Goal: Task Accomplishment & Management: Manage account settings

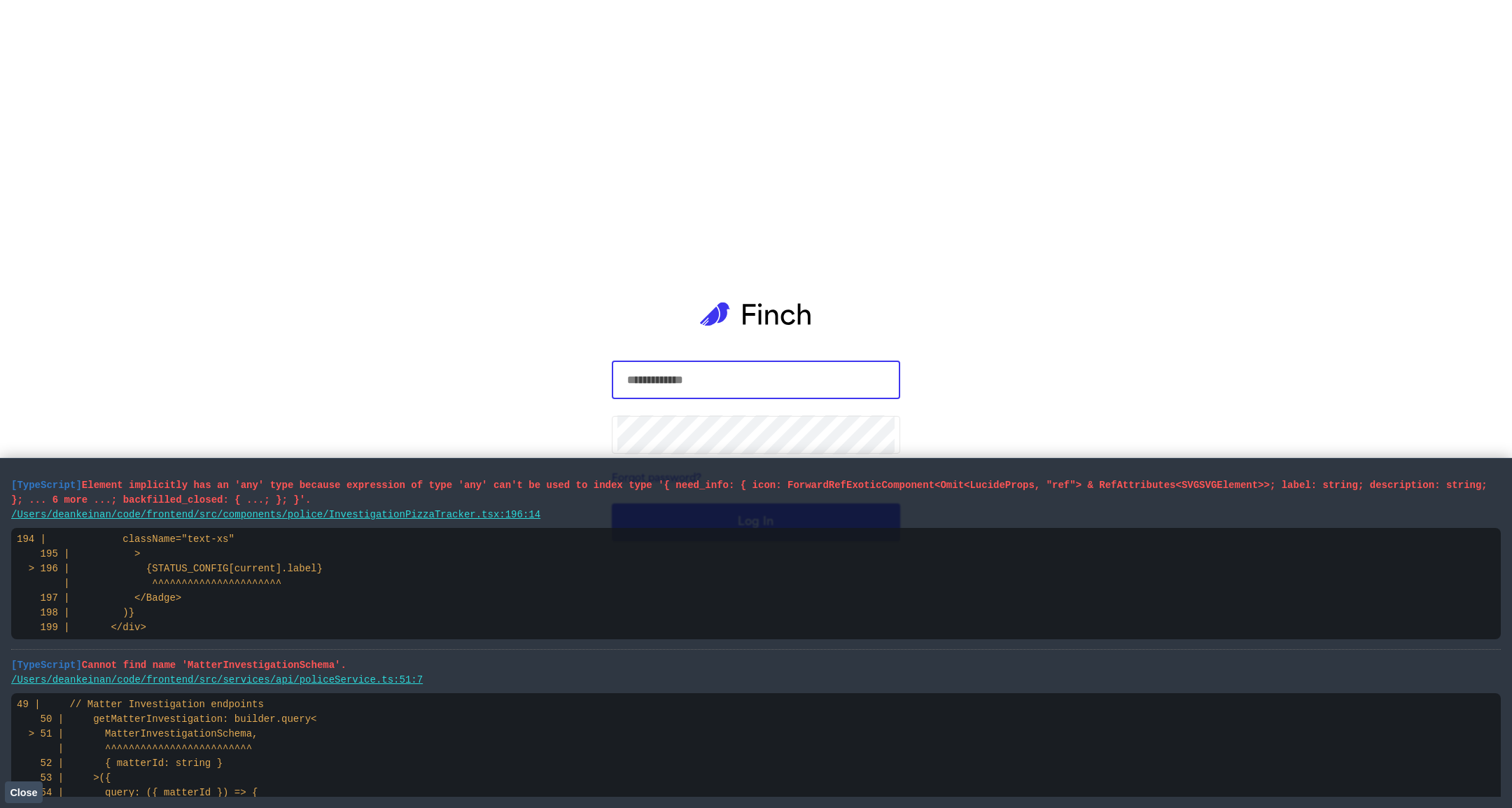
click at [0, 807] on com-1password-button at bounding box center [0, 808] width 0 height 0
type input "**********"
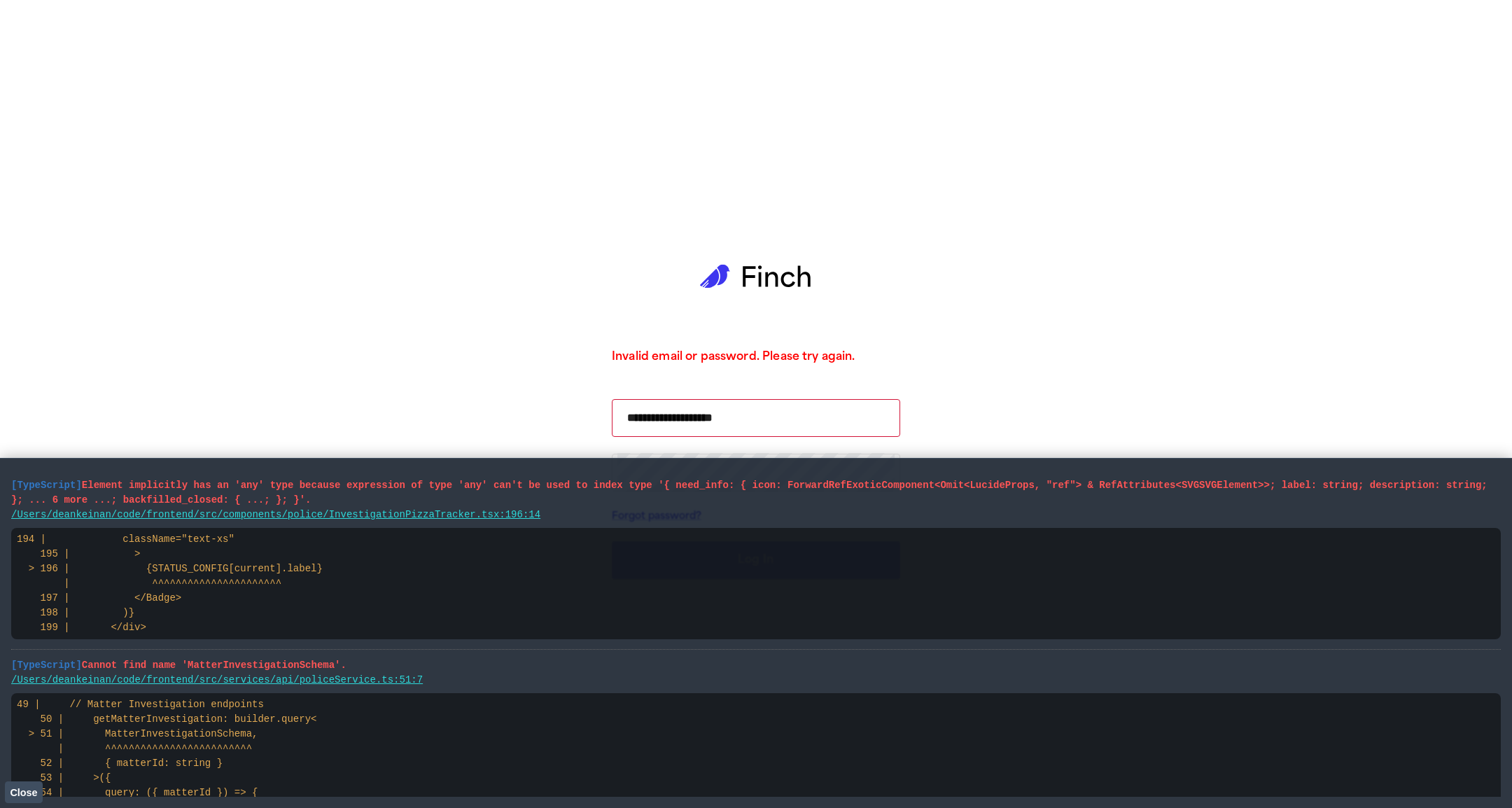
click at [36, 785] on button "Close" at bounding box center [24, 792] width 38 height 21
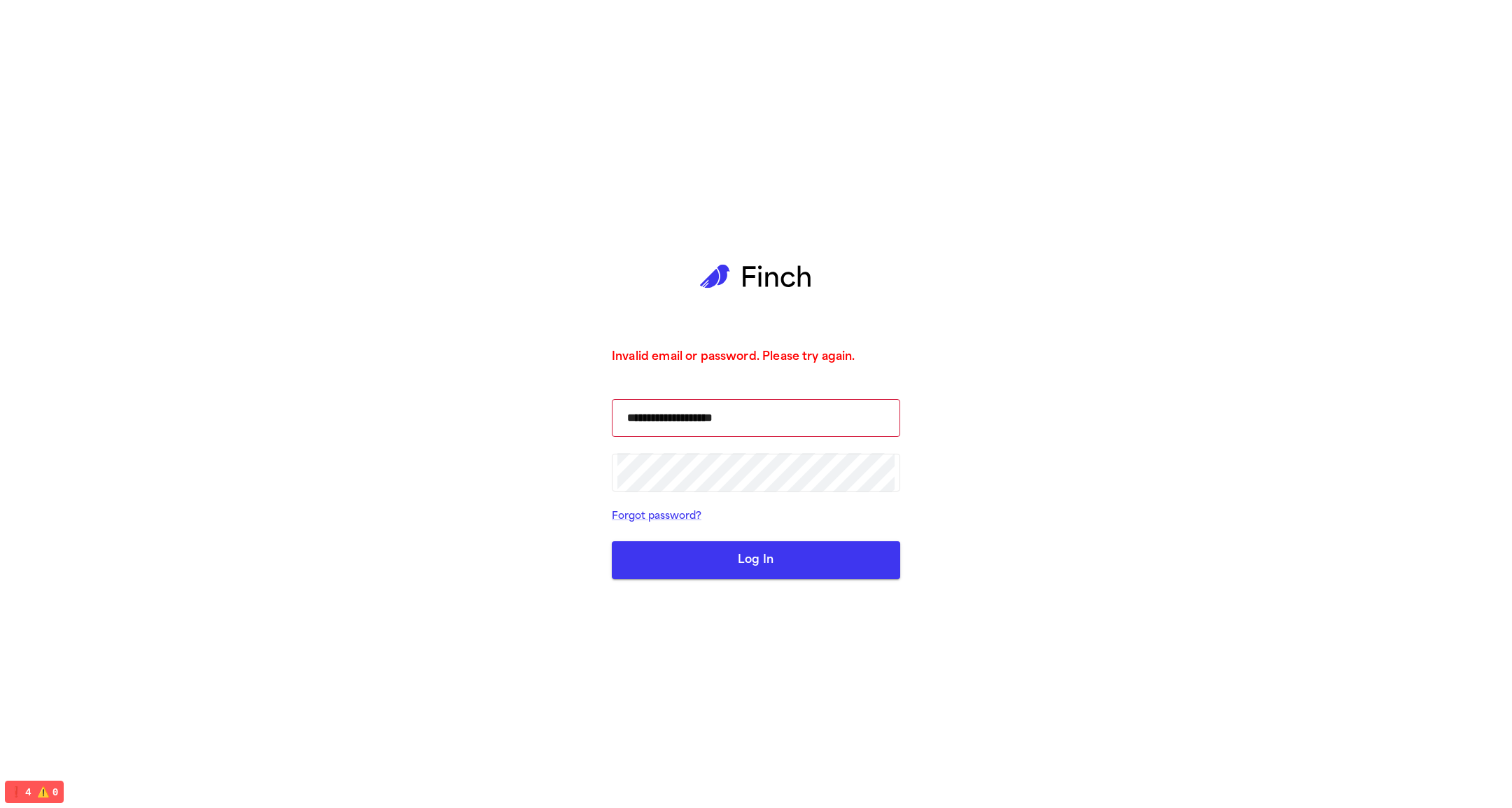
click at [761, 555] on button "Log In" at bounding box center [756, 560] width 289 height 38
click at [782, 540] on form "**********" at bounding box center [756, 489] width 289 height 181
click at [769, 562] on button "Log In" at bounding box center [756, 560] width 289 height 38
click at [698, 562] on button "Log In" at bounding box center [756, 560] width 289 height 38
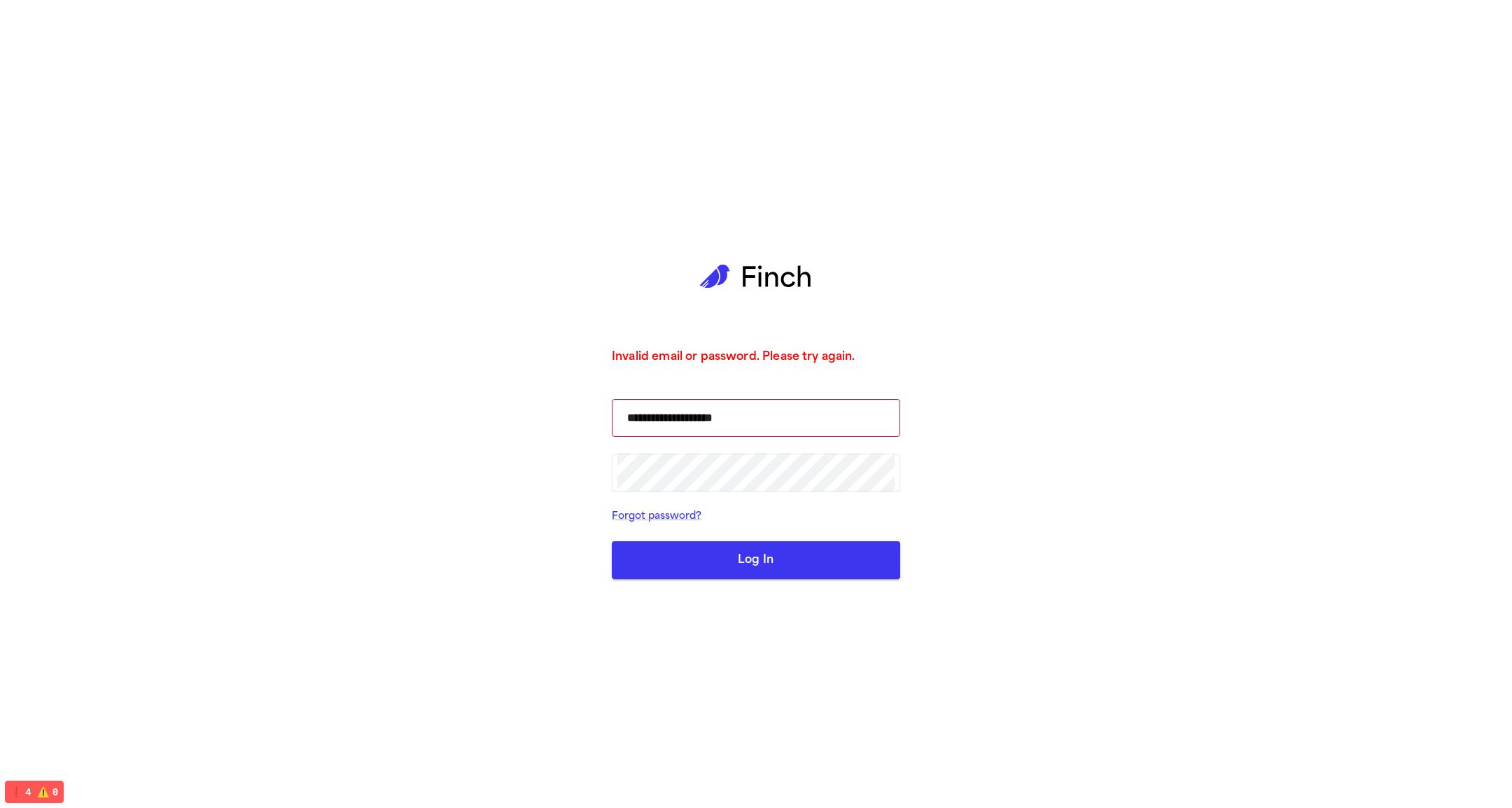
click at [698, 562] on button "Log In" at bounding box center [756, 560] width 289 height 38
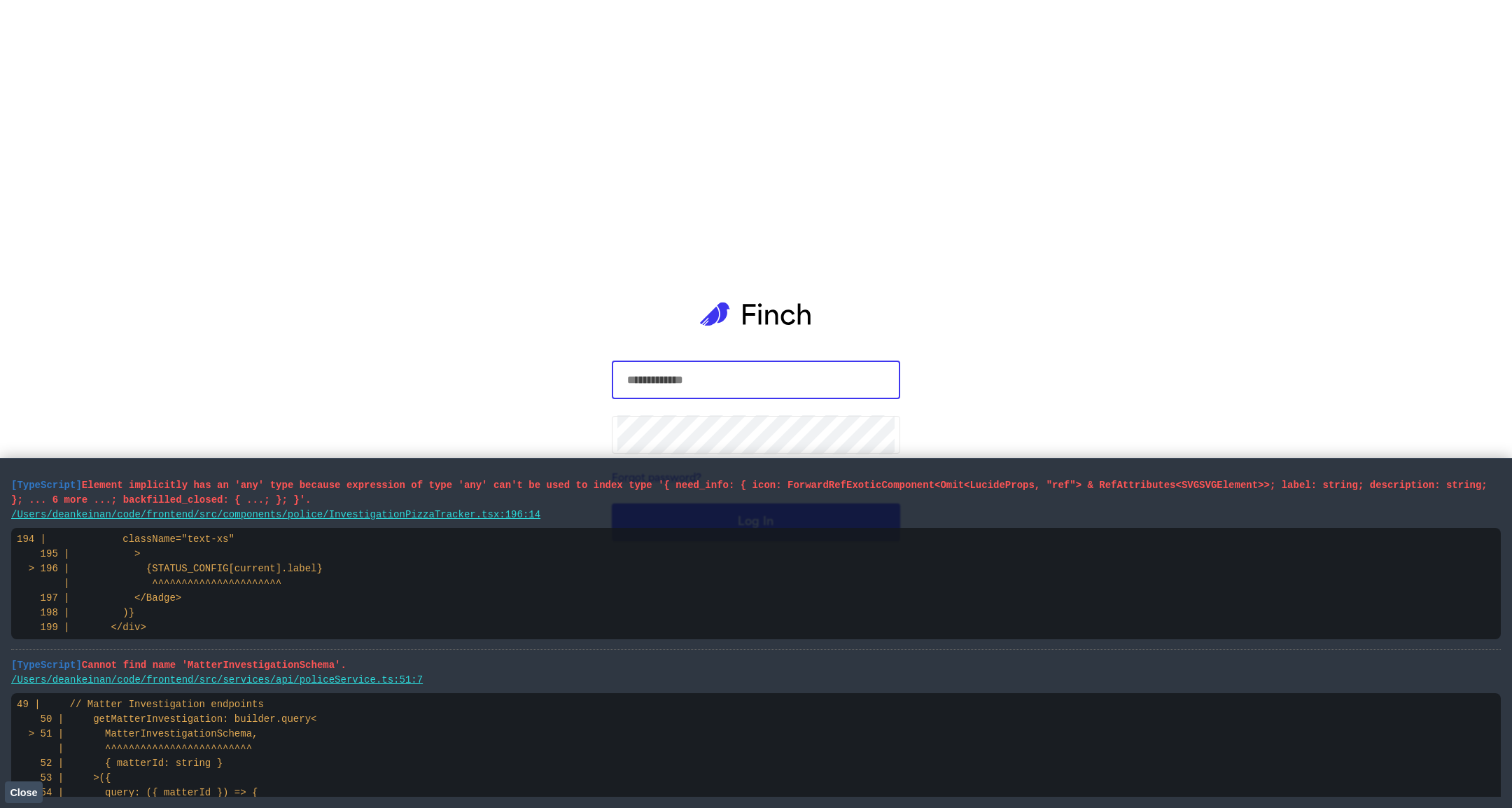
type input "**********"
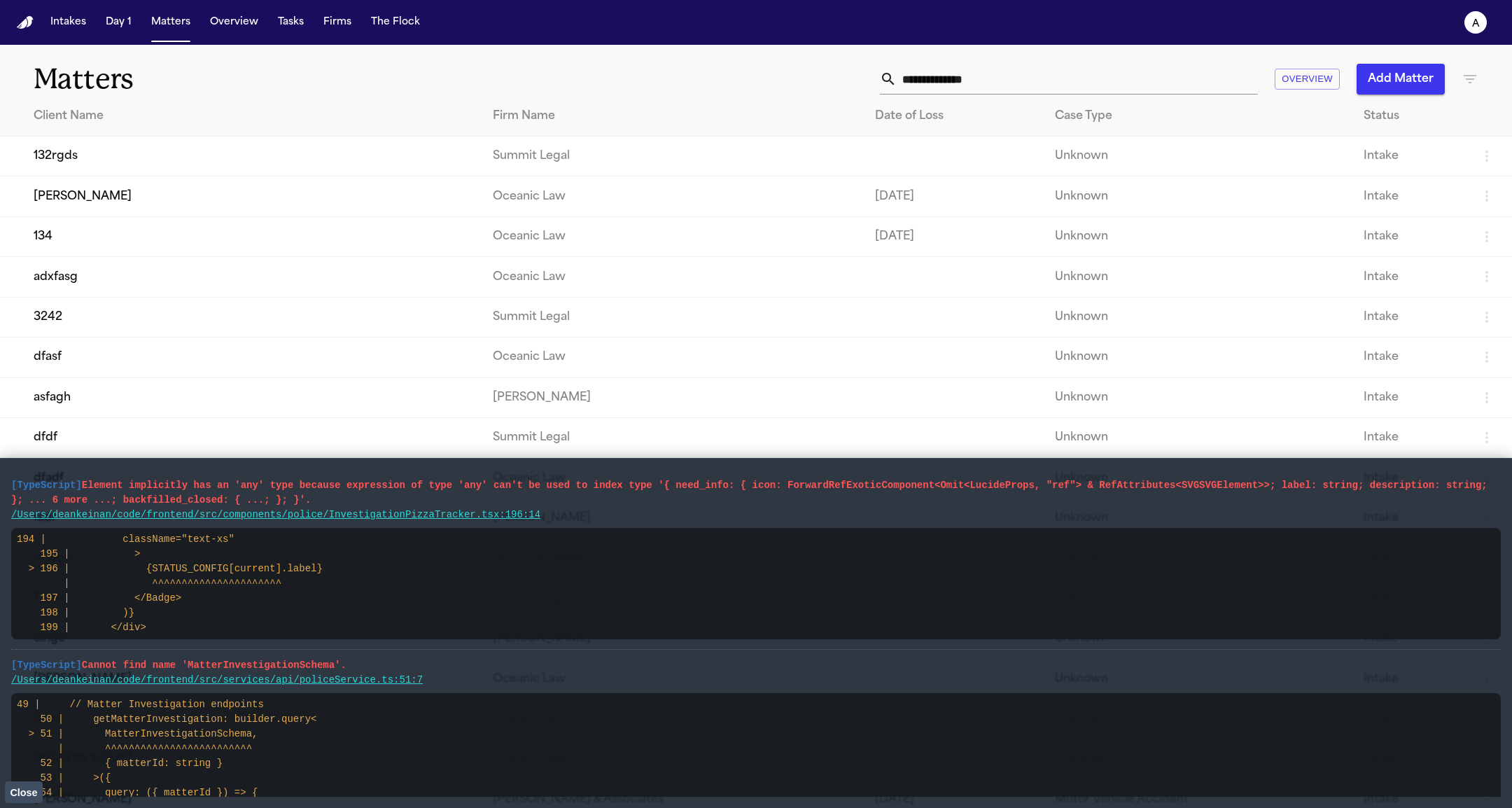
click at [18, 800] on button "Close" at bounding box center [24, 792] width 38 height 21
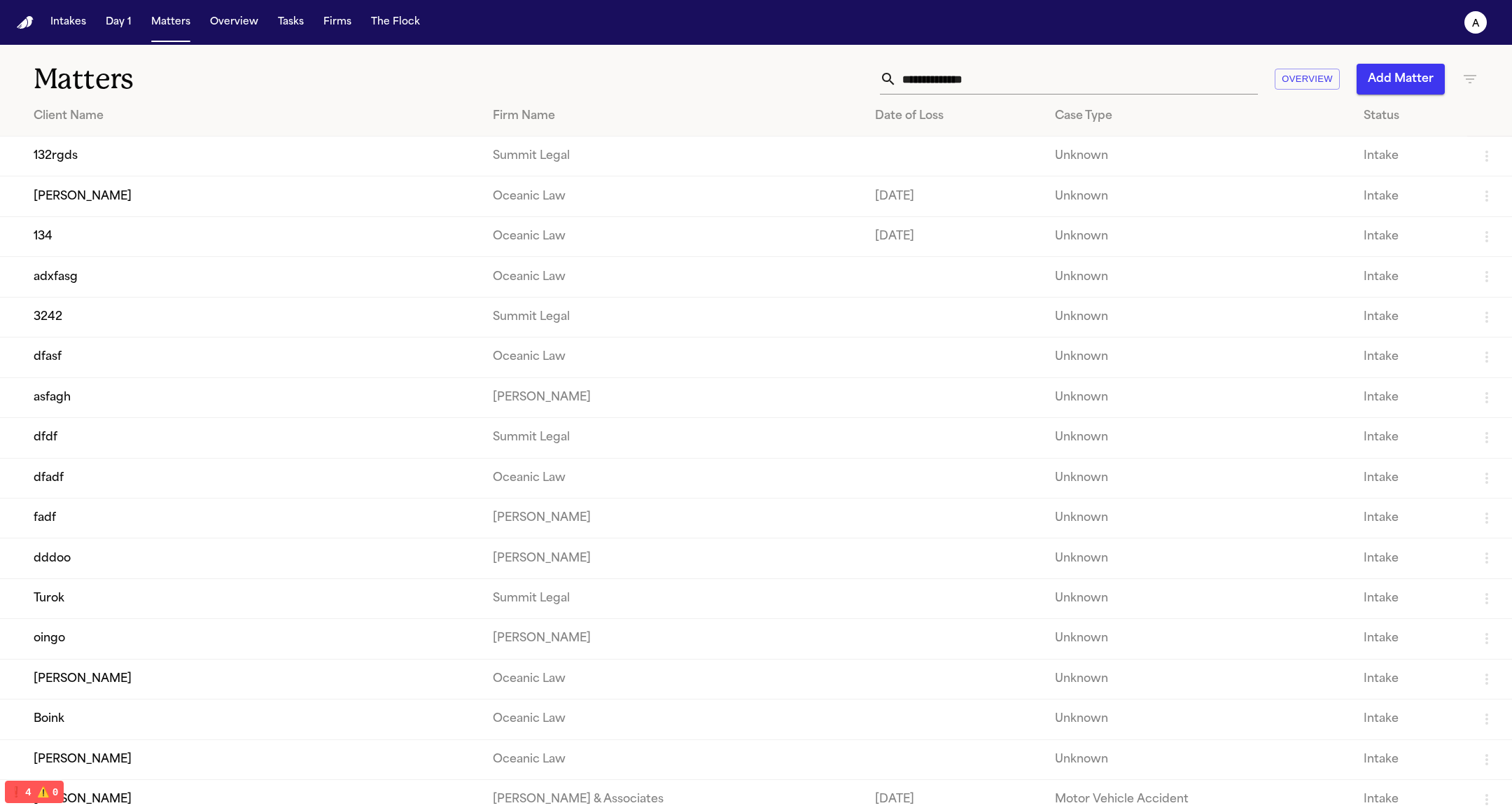
click at [1369, 75] on button "Add Matter" at bounding box center [1400, 79] width 88 height 31
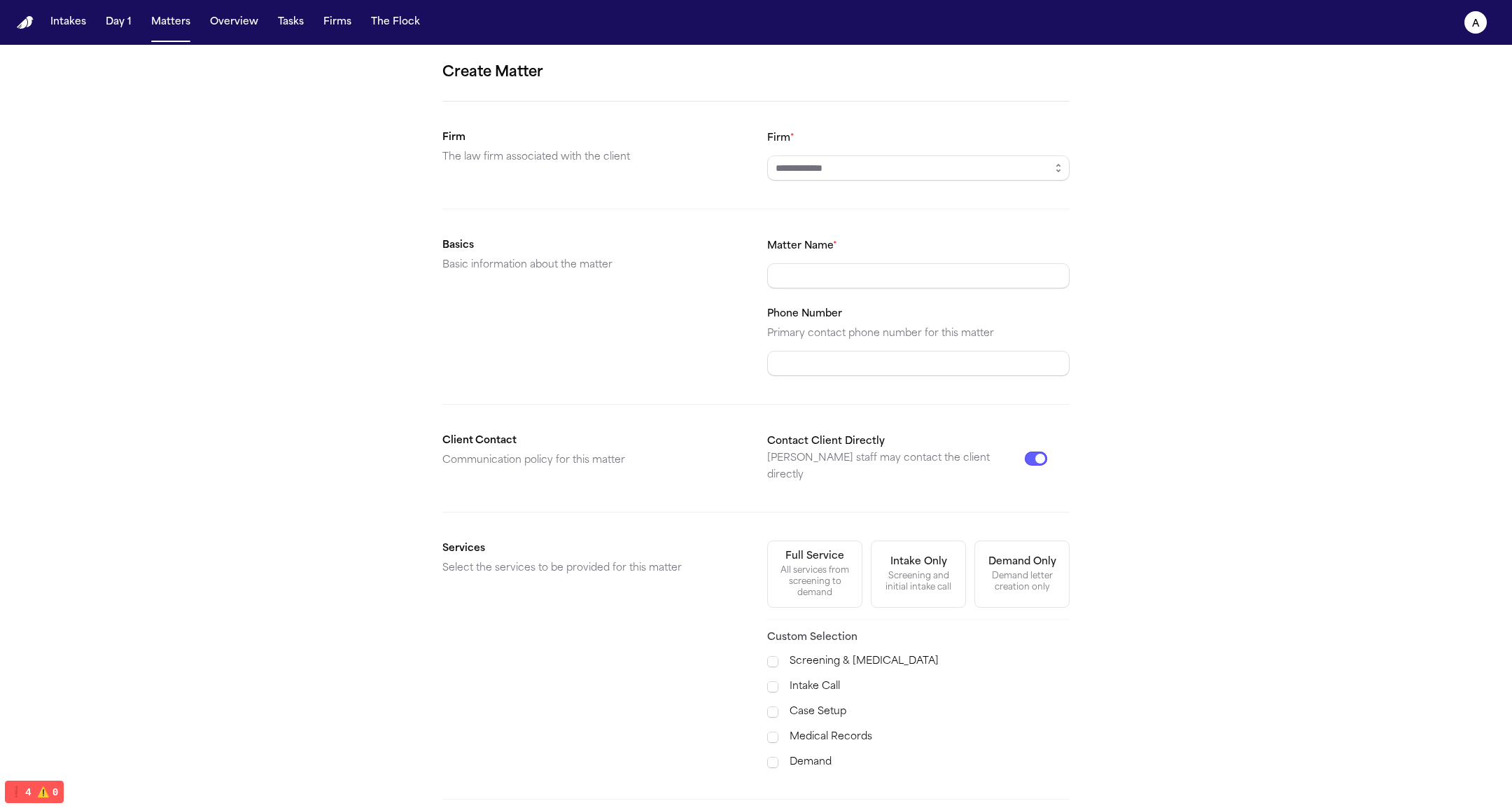
click at [1067, 161] on div "Create Matter Firm The law firm associated with the client Firm * Basics Basic …" at bounding box center [756, 489] width 1512 height 889
click at [1049, 161] on button "button" at bounding box center [1058, 168] width 23 height 25
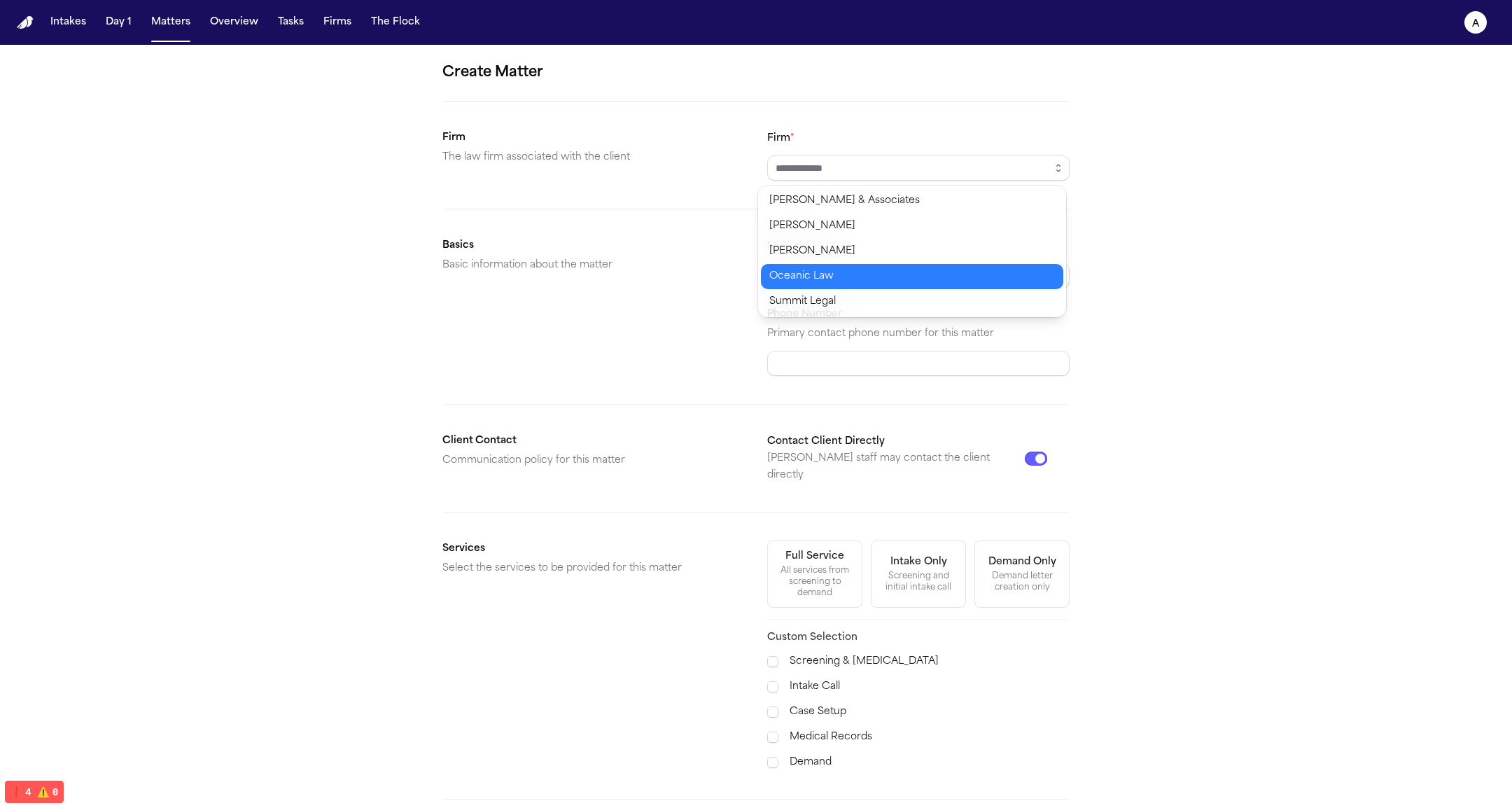
type input "**********"
click at [932, 289] on body "**********" at bounding box center [756, 404] width 1512 height 808
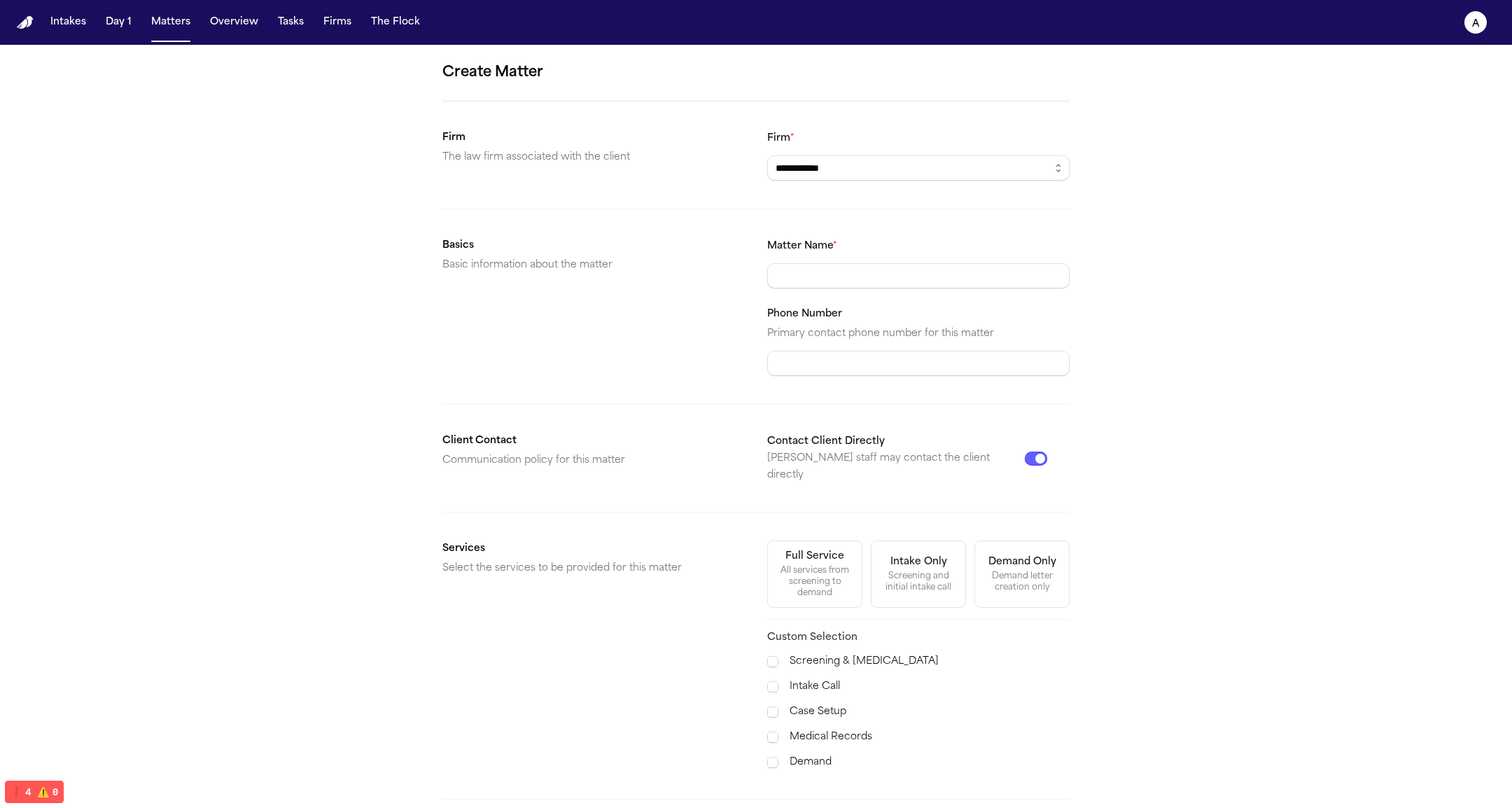
click at [913, 273] on input "Matter Name *" at bounding box center [919, 276] width 303 height 25
type input "**********"
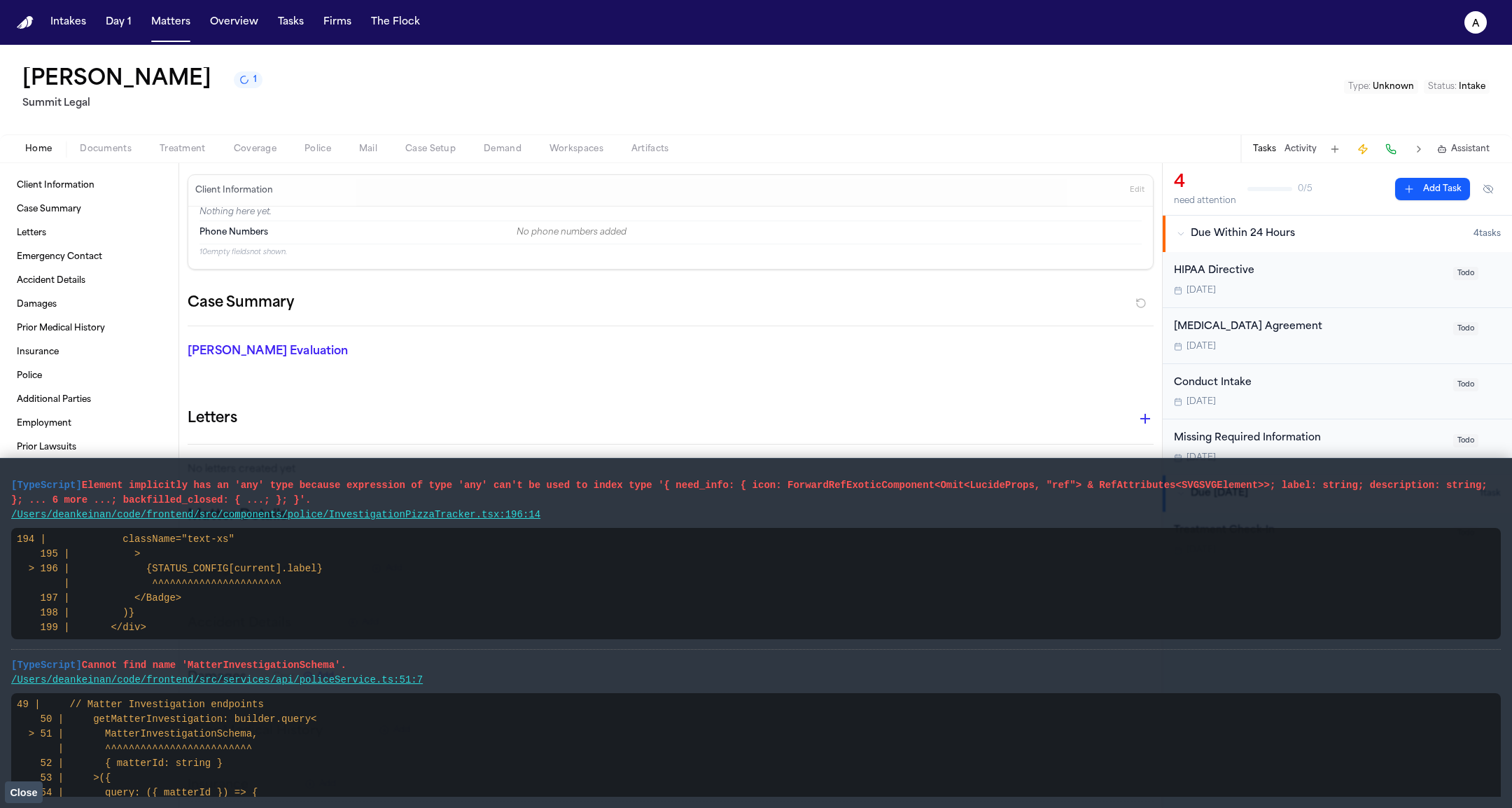
click at [32, 798] on button "Close" at bounding box center [24, 792] width 38 height 21
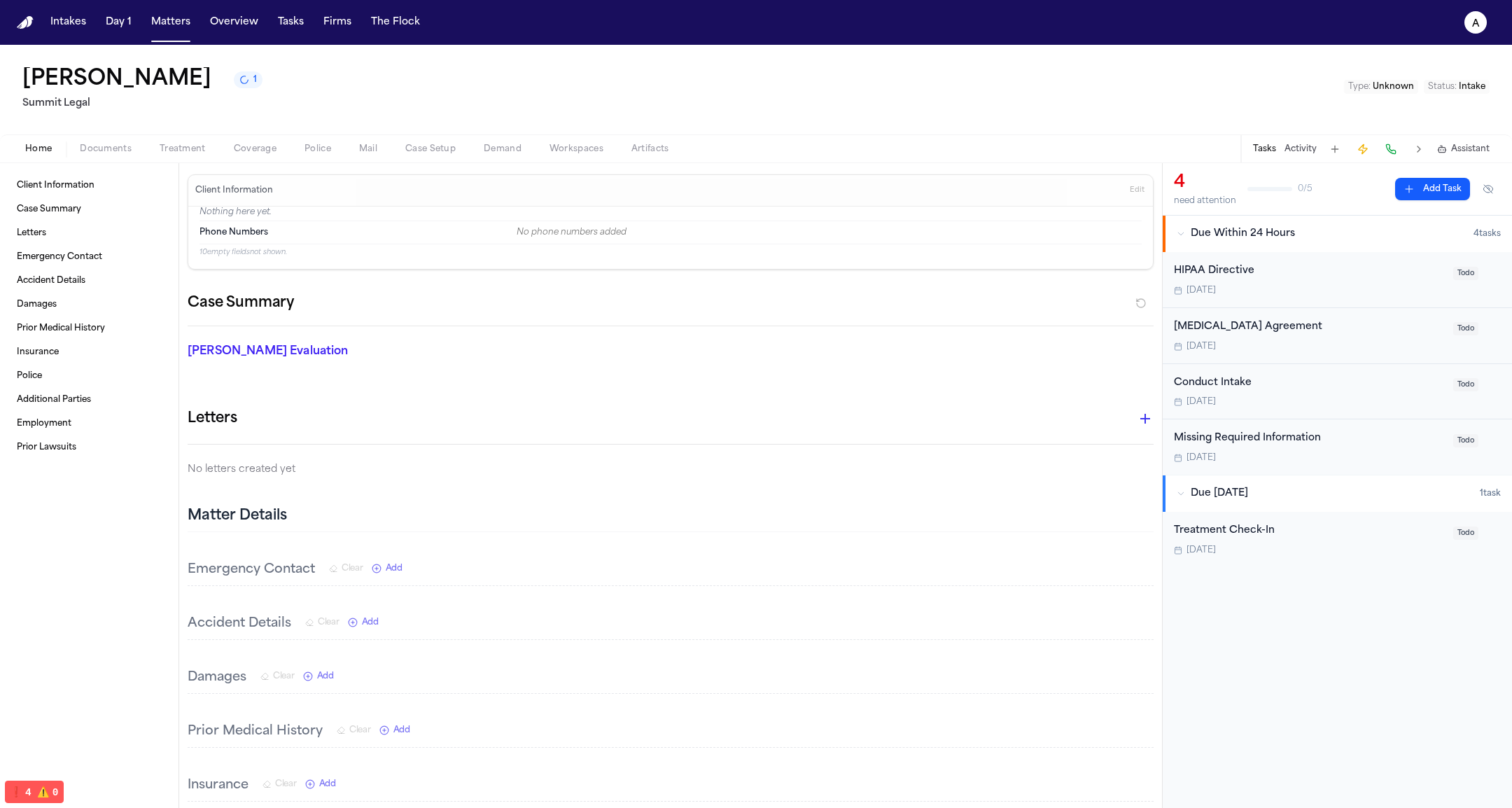
click at [1130, 191] on span "Edit" at bounding box center [1137, 190] width 15 height 10
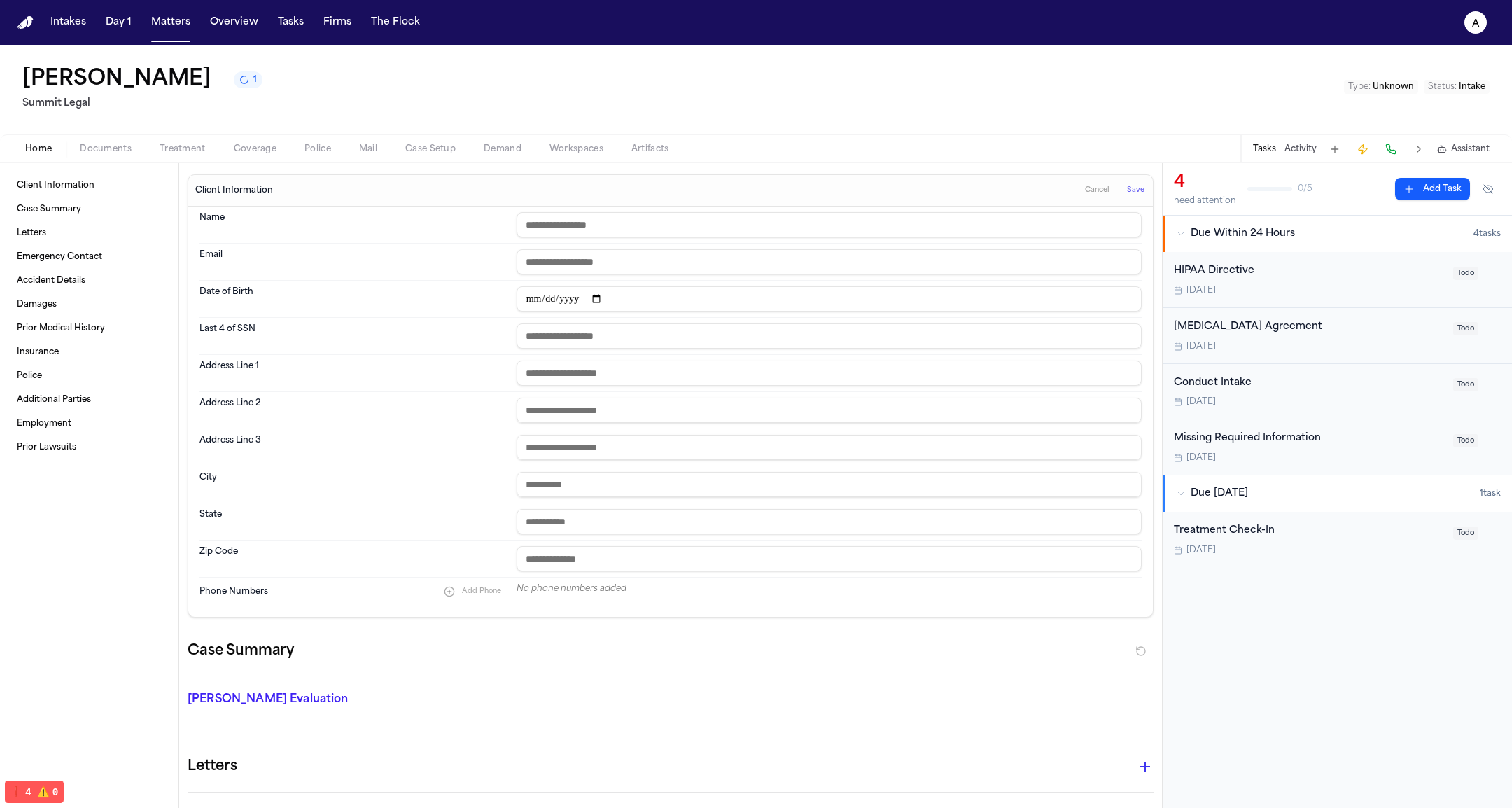
click at [563, 225] on input "text" at bounding box center [829, 224] width 625 height 25
type input "**********"
click at [1122, 193] on button "Save" at bounding box center [1135, 190] width 26 height 23
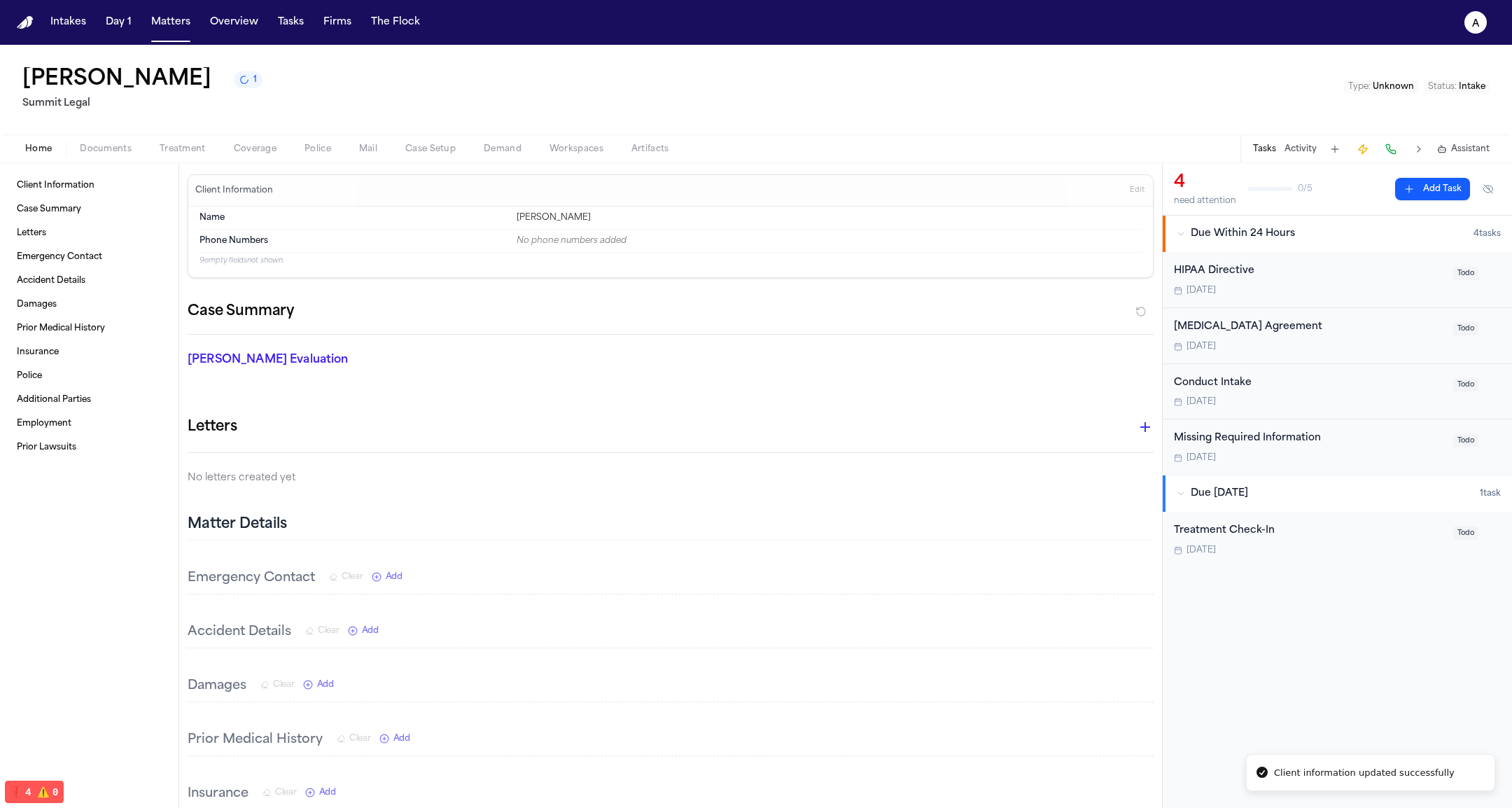
click at [1416, 85] on button "Type : Unknown" at bounding box center [1381, 86] width 75 height 14
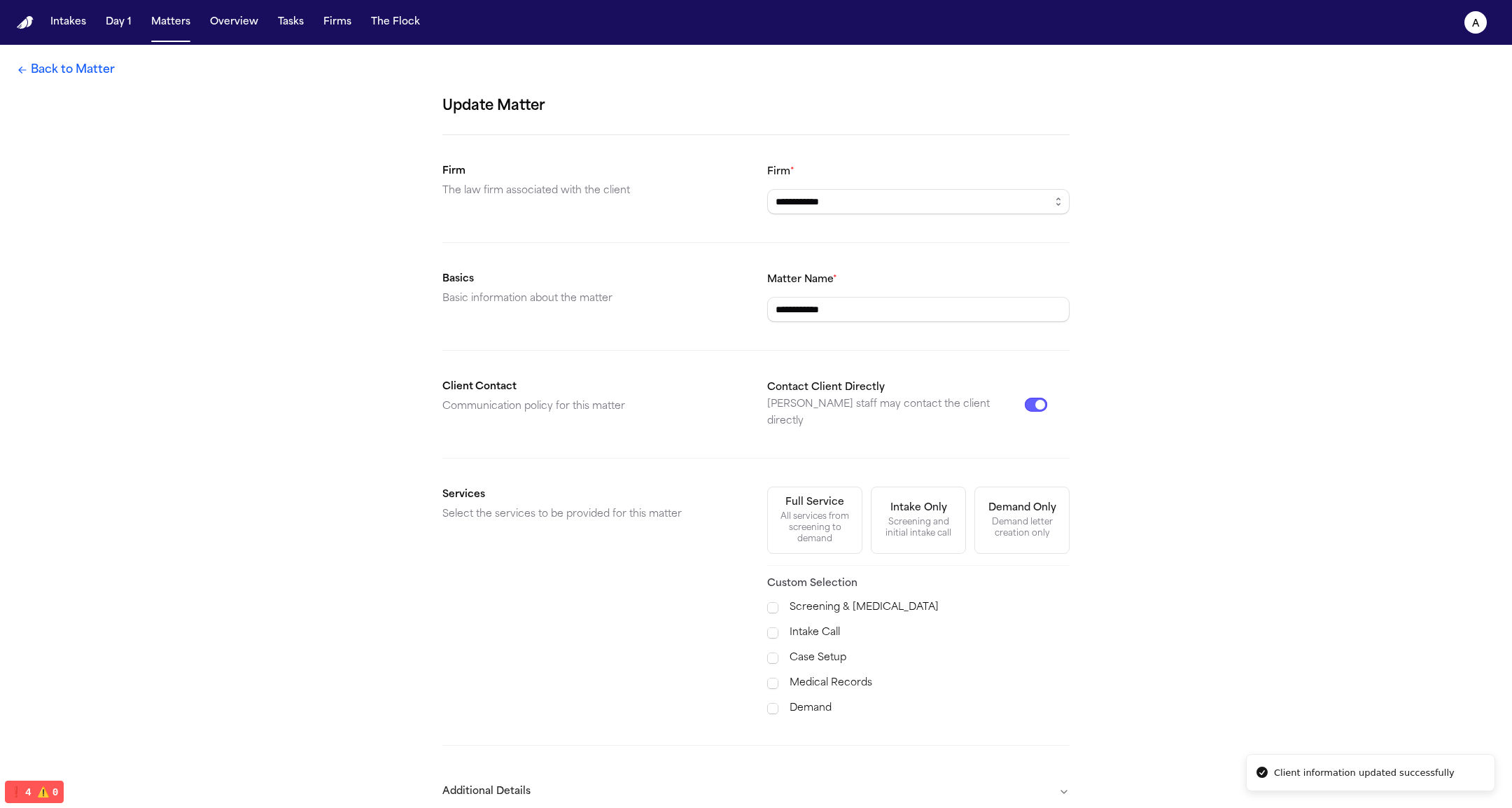
scroll to position [53, 0]
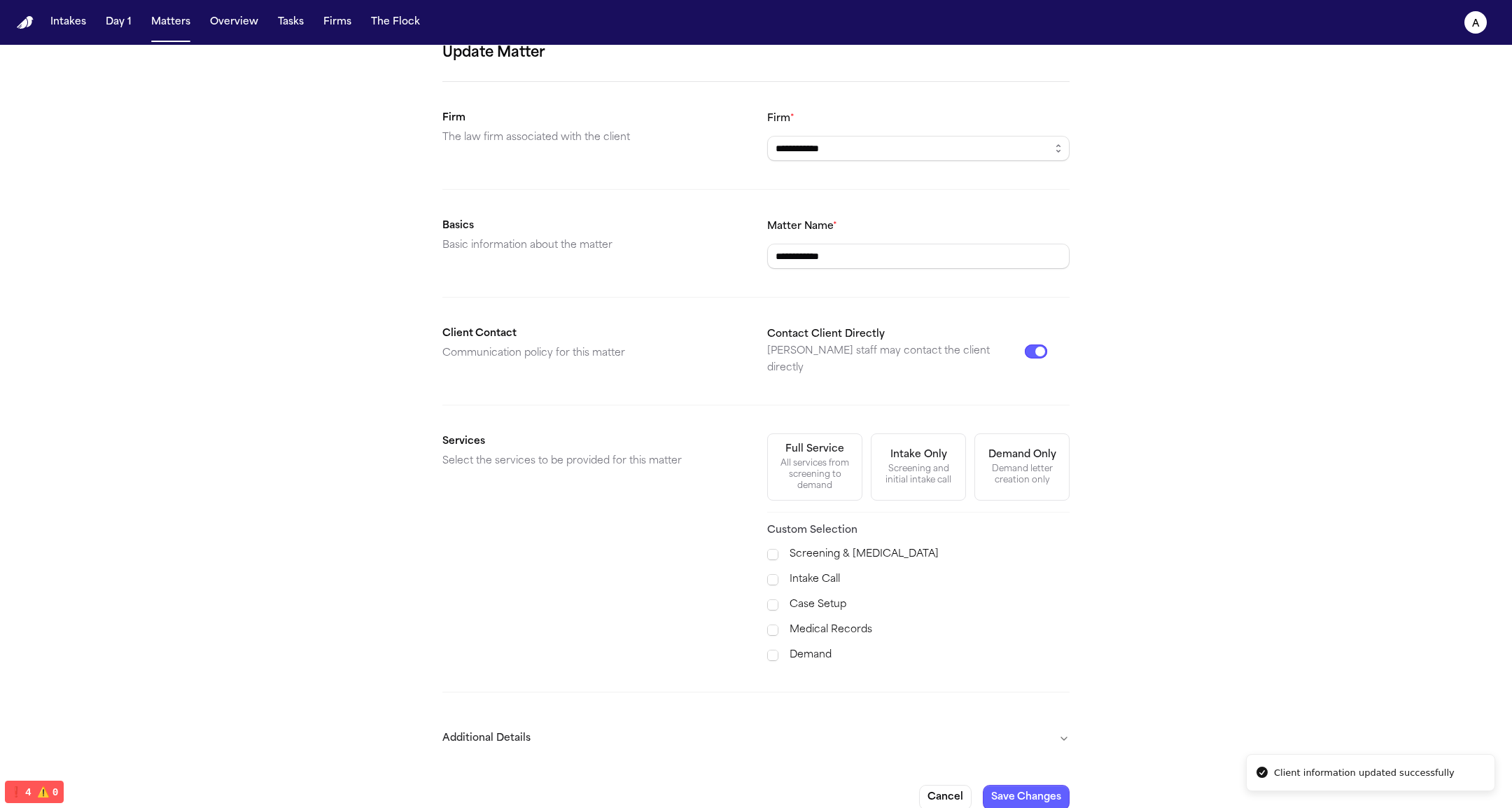
click at [479, 721] on button "Additional Details" at bounding box center [756, 739] width 627 height 37
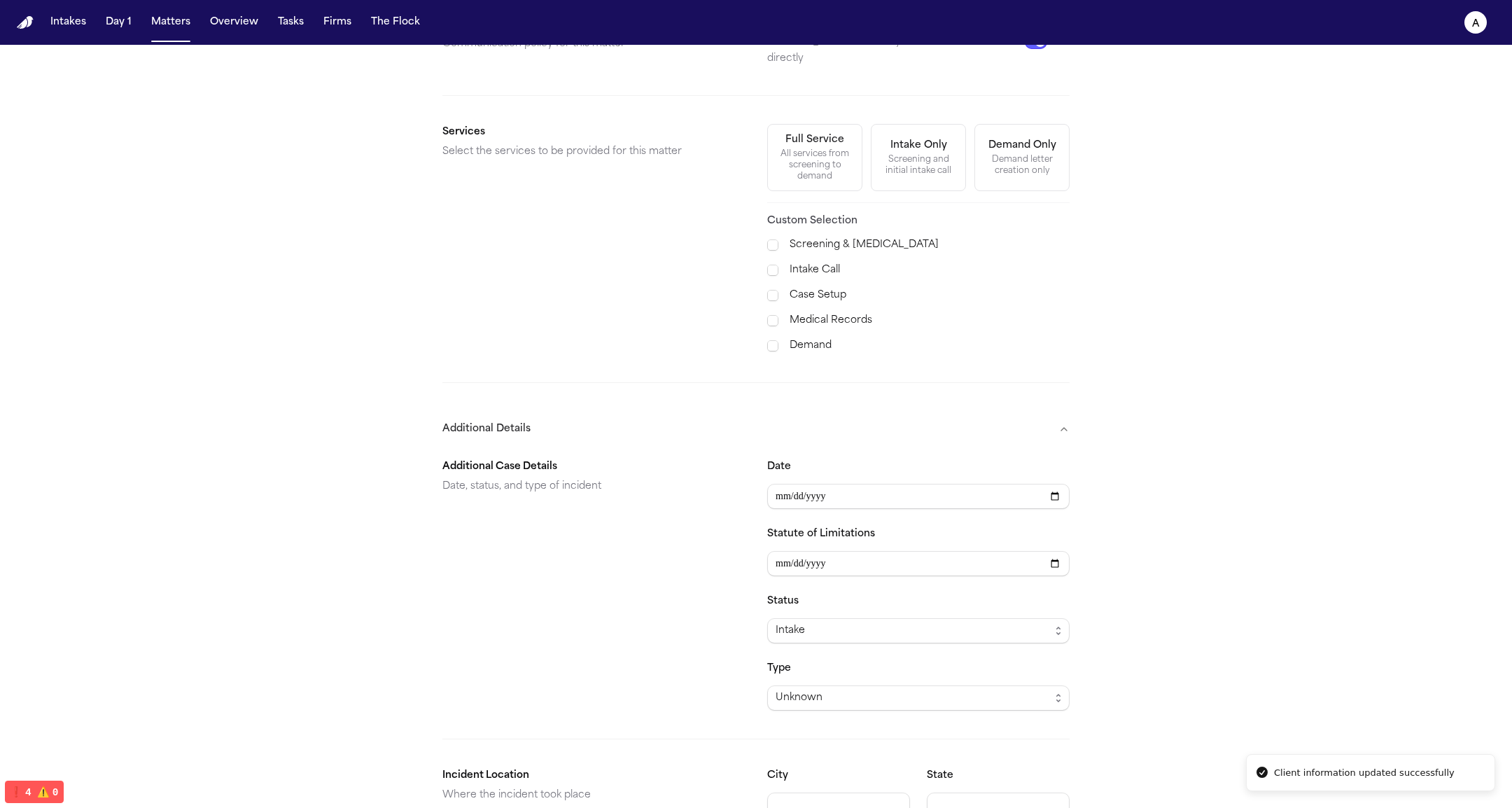
scroll to position [412, 0]
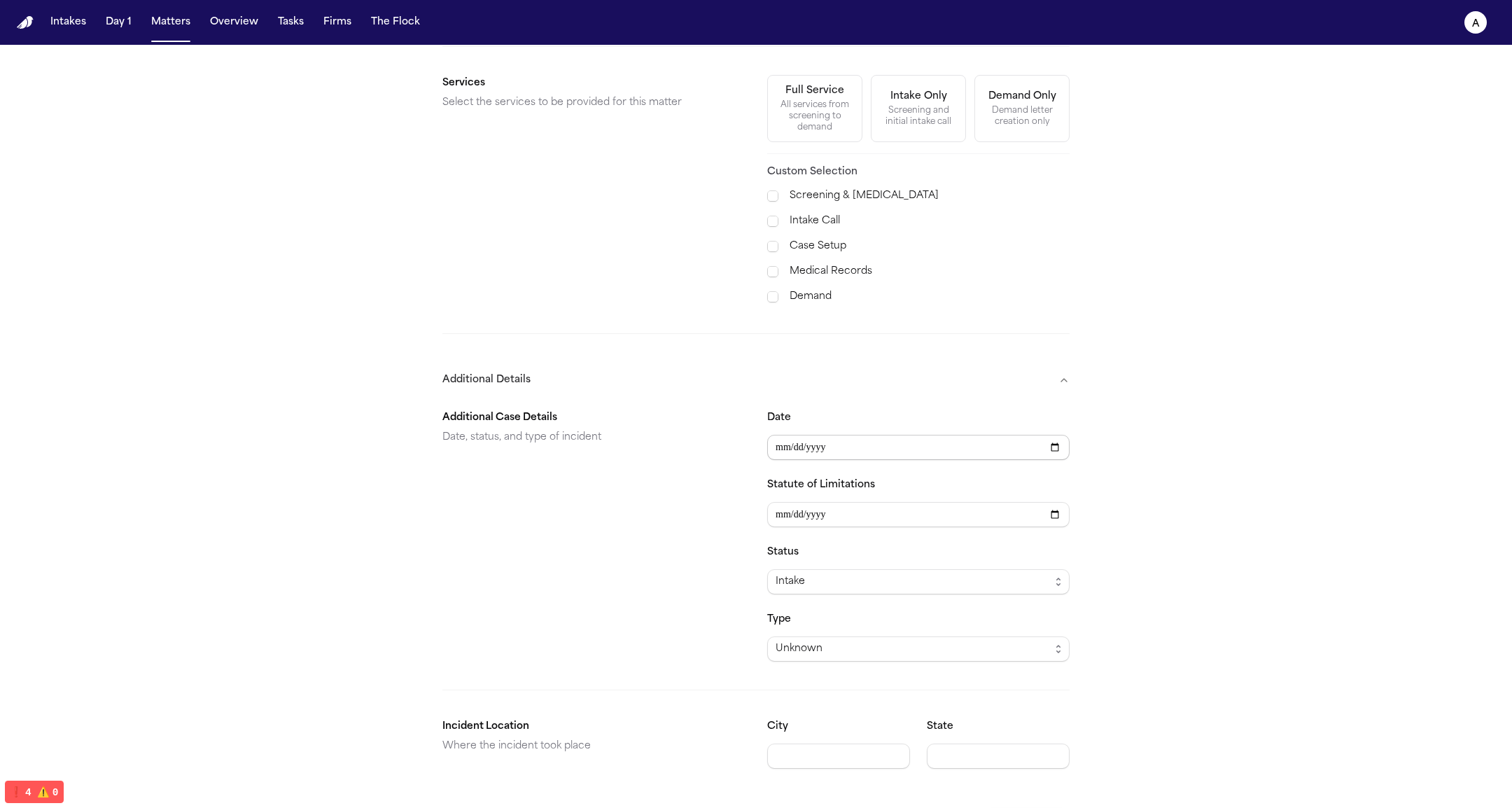
click at [1041, 435] on input "Date" at bounding box center [919, 448] width 303 height 25
click at [1046, 435] on input "Date" at bounding box center [919, 448] width 303 height 25
type input "**********"
click at [1017, 807] on button "Save Changes" at bounding box center [1026, 820] width 87 height 25
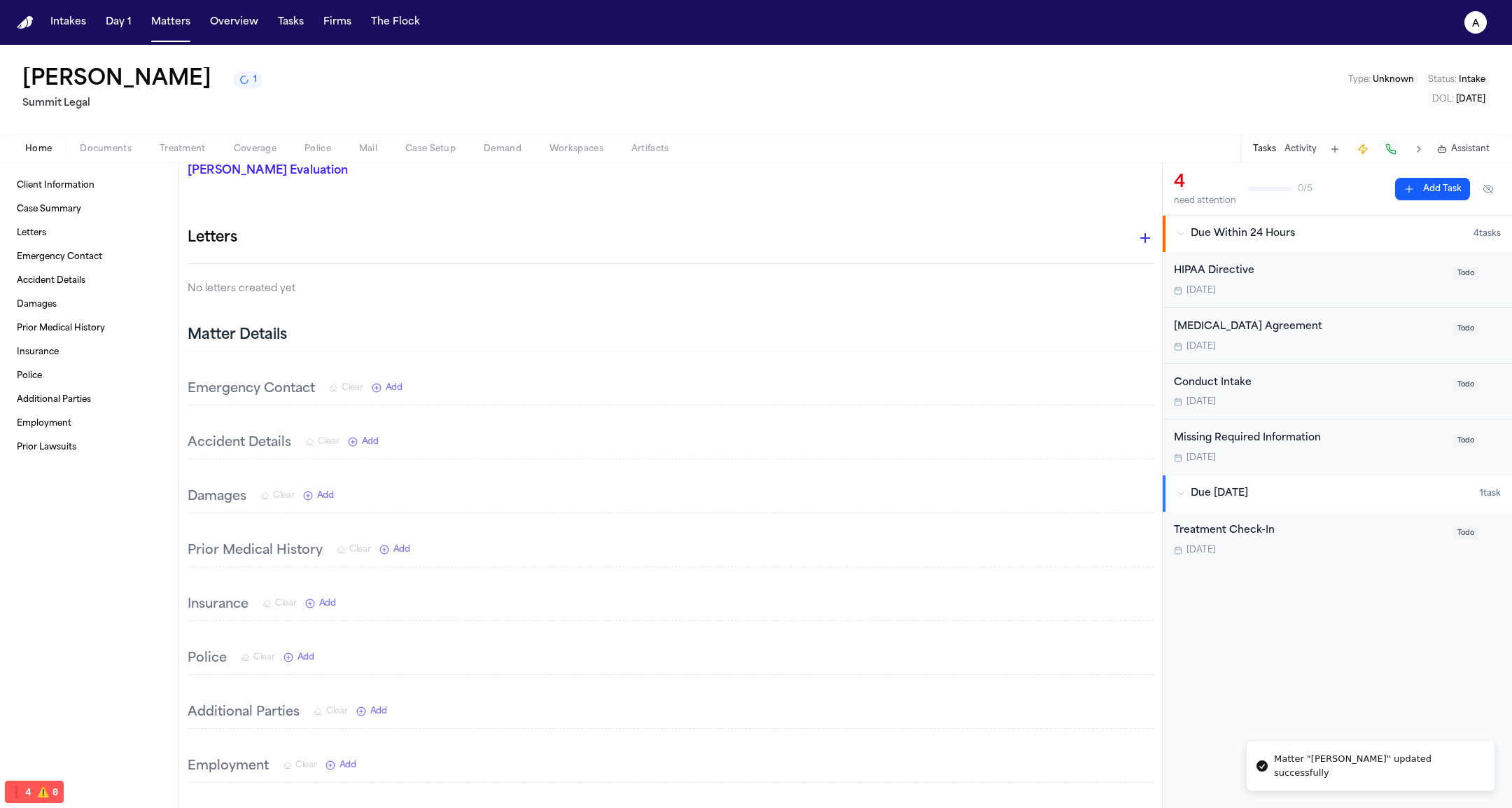
scroll to position [195, 0]
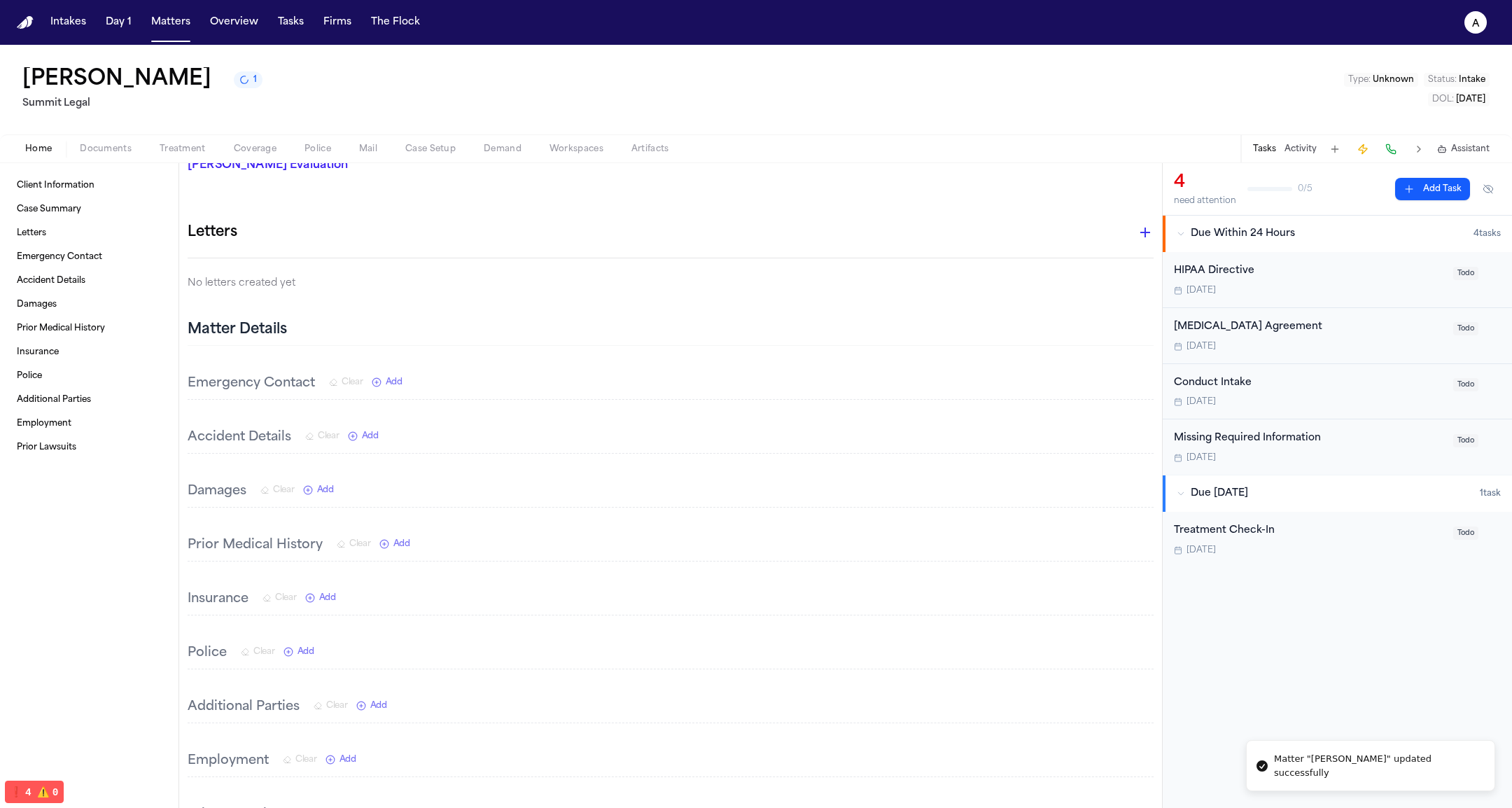
click at [376, 439] on span "Add" at bounding box center [370, 436] width 17 height 11
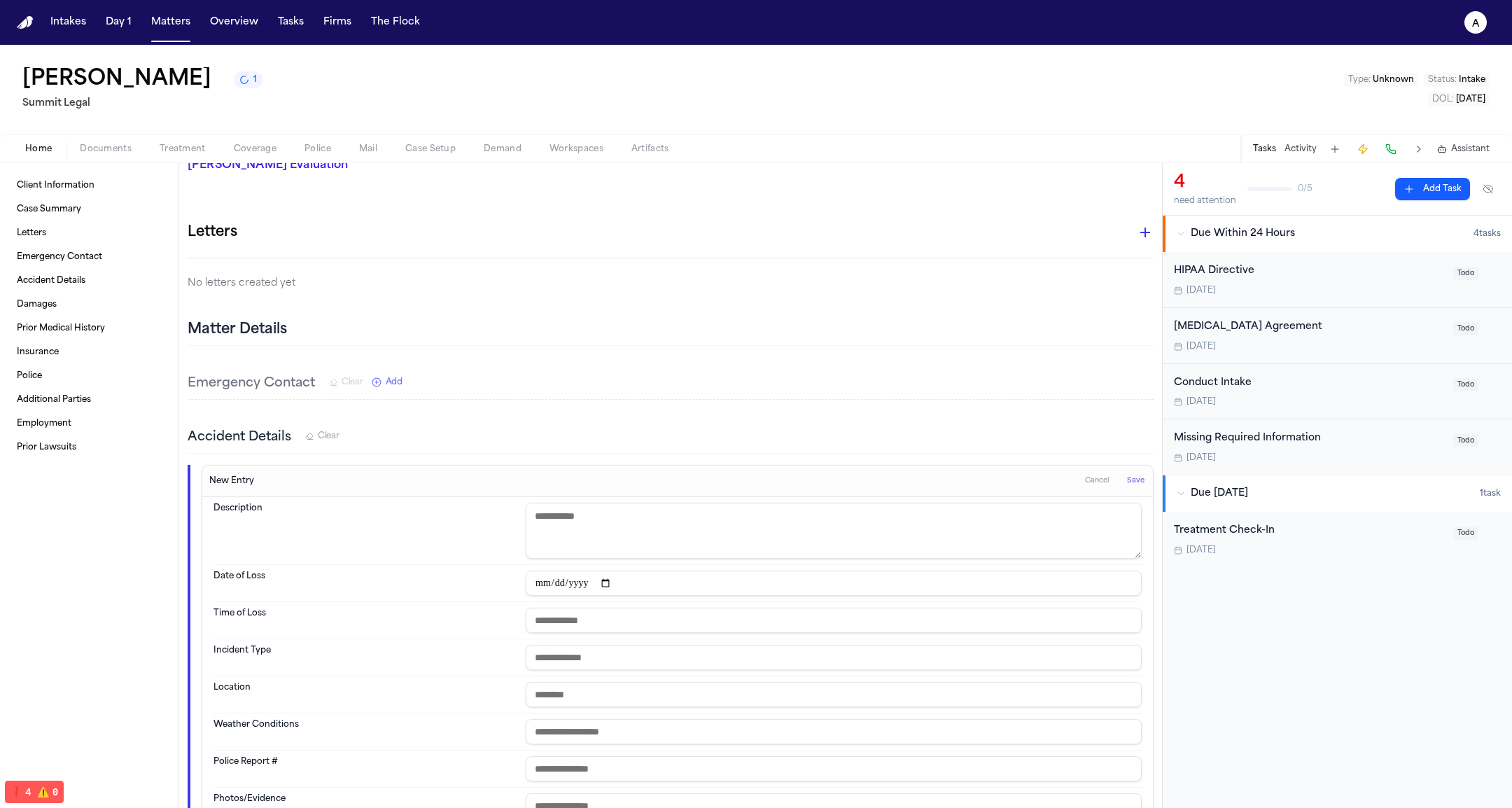
click at [1132, 472] on button "Save" at bounding box center [1135, 481] width 26 height 23
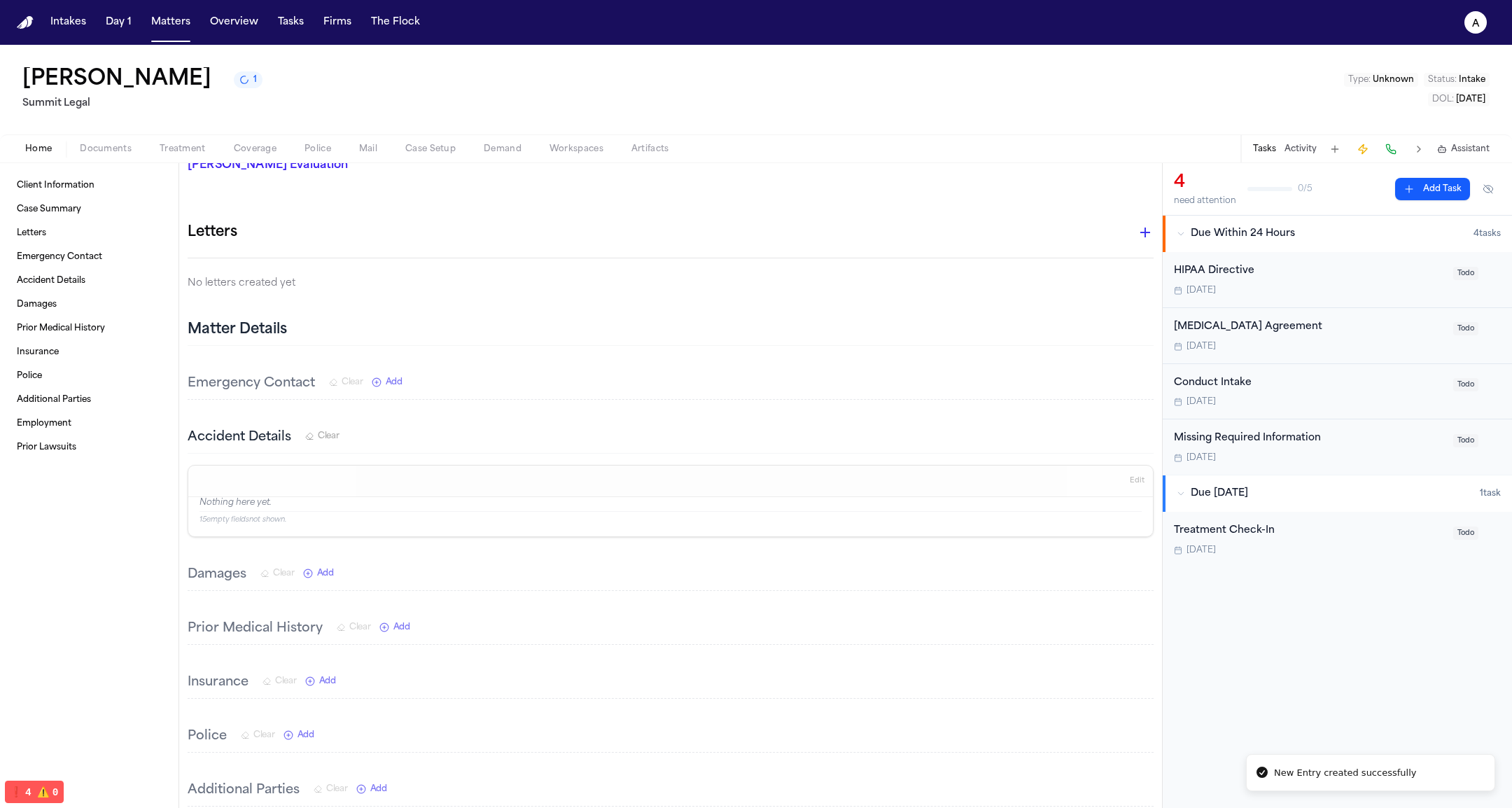
click at [1130, 476] on span "Edit" at bounding box center [1137, 480] width 15 height 10
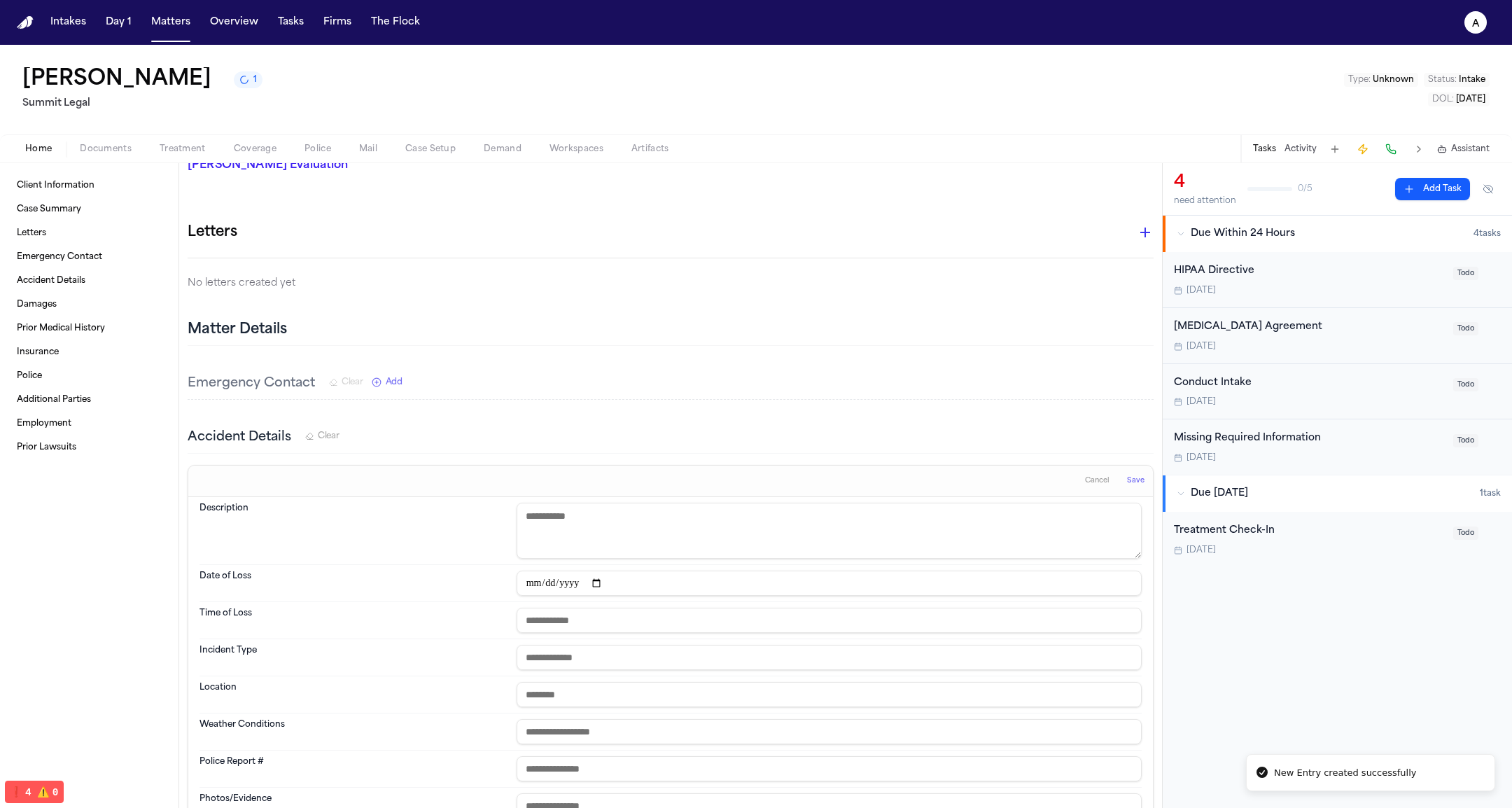
click at [636, 683] on input "text" at bounding box center [829, 695] width 625 height 25
type input "**********"
click at [1127, 476] on span "Save" at bounding box center [1136, 480] width 18 height 10
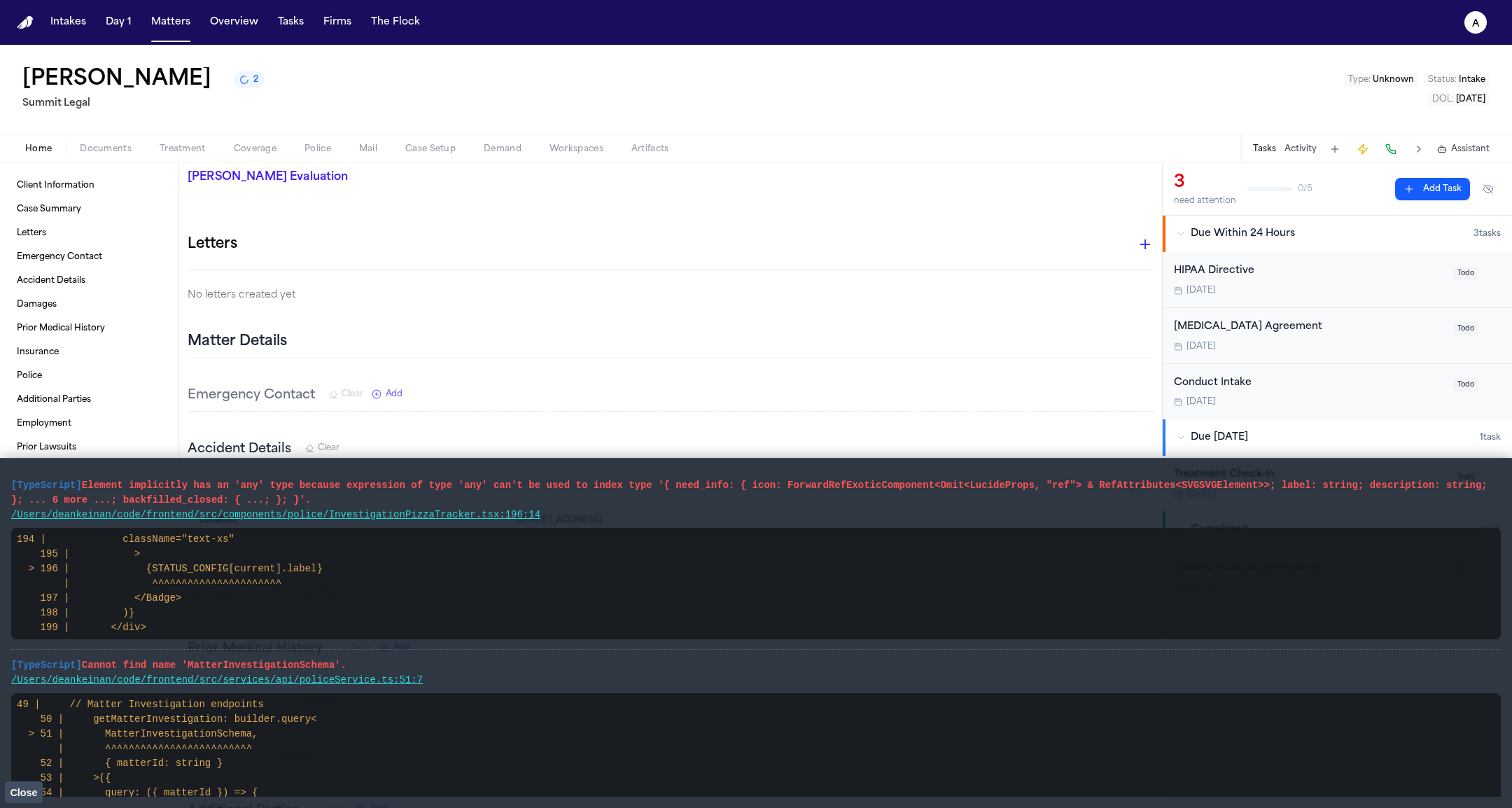
scroll to position [266, 0]
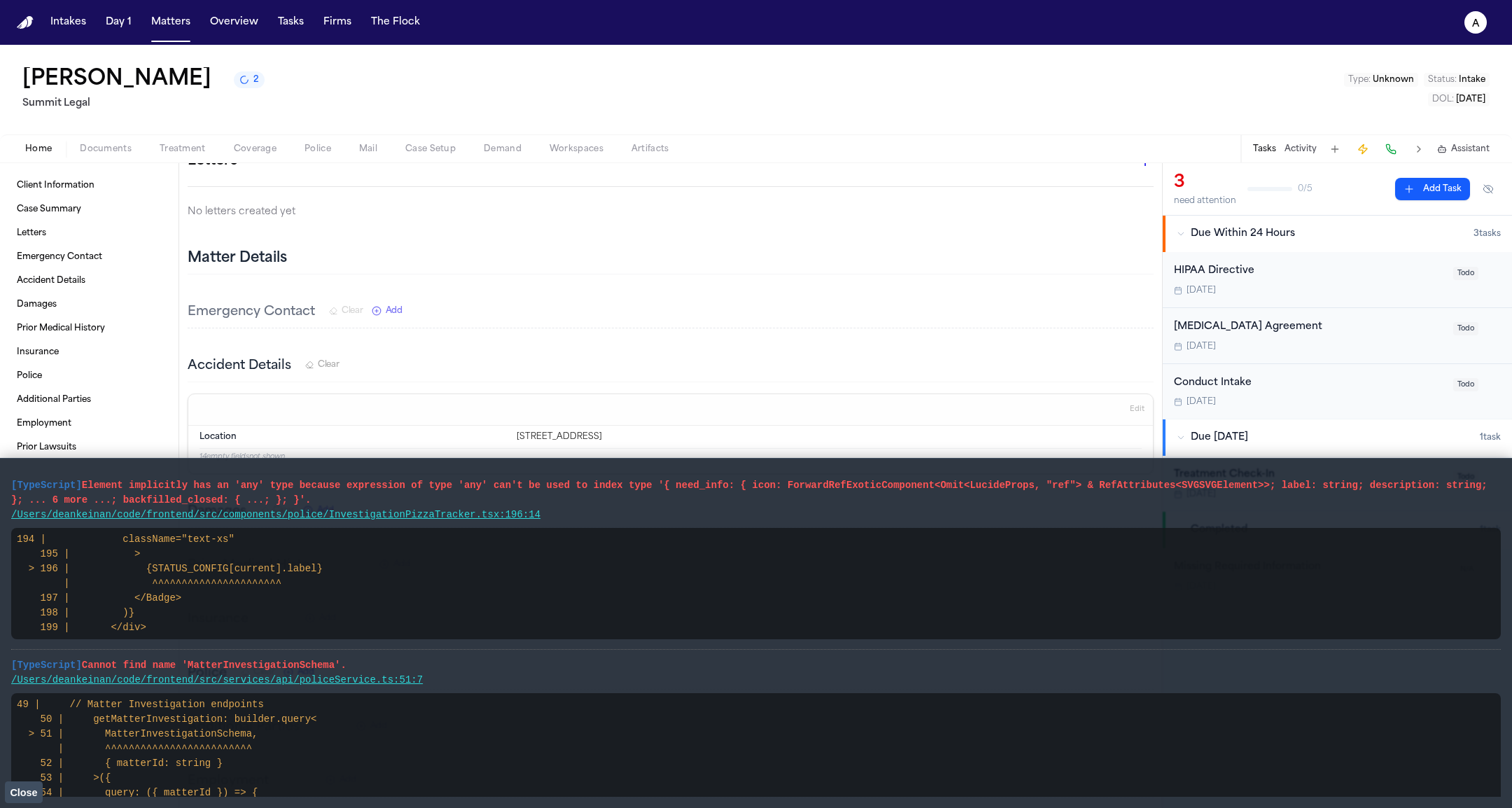
click at [18, 793] on span "Close" at bounding box center [23, 792] width 27 height 11
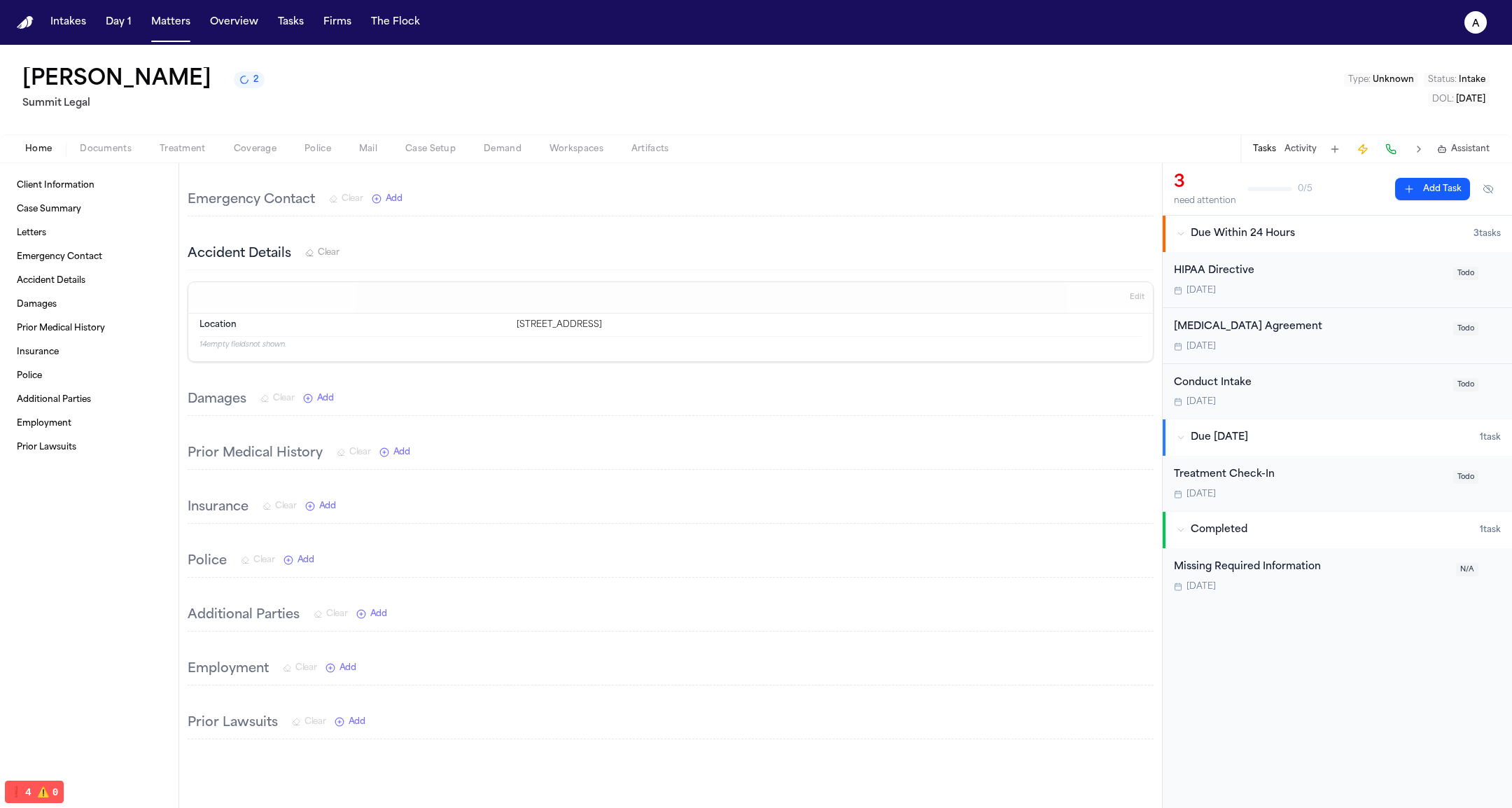
scroll to position [0, 0]
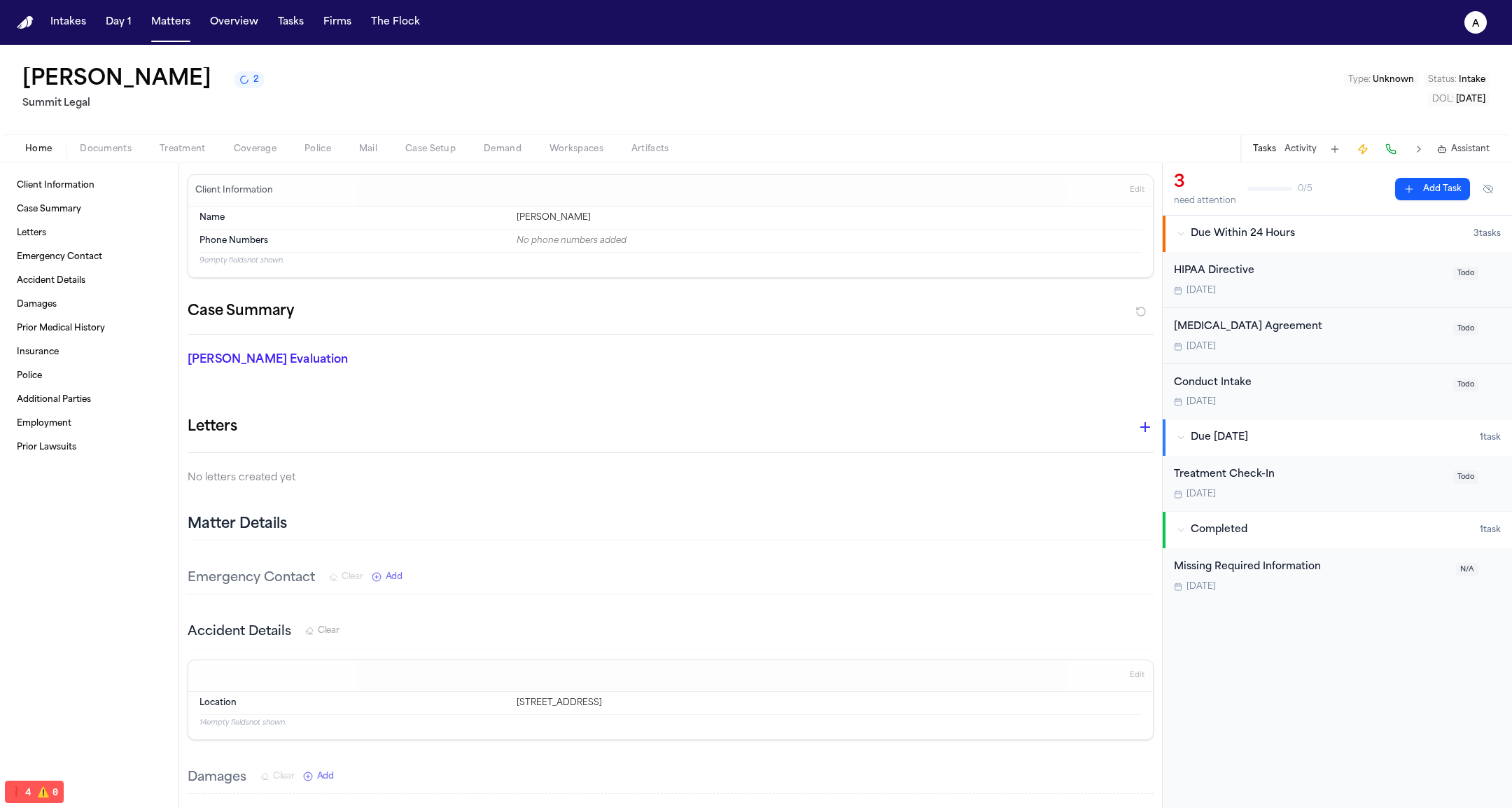
click at [234, 88] on button "2" at bounding box center [249, 80] width 31 height 17
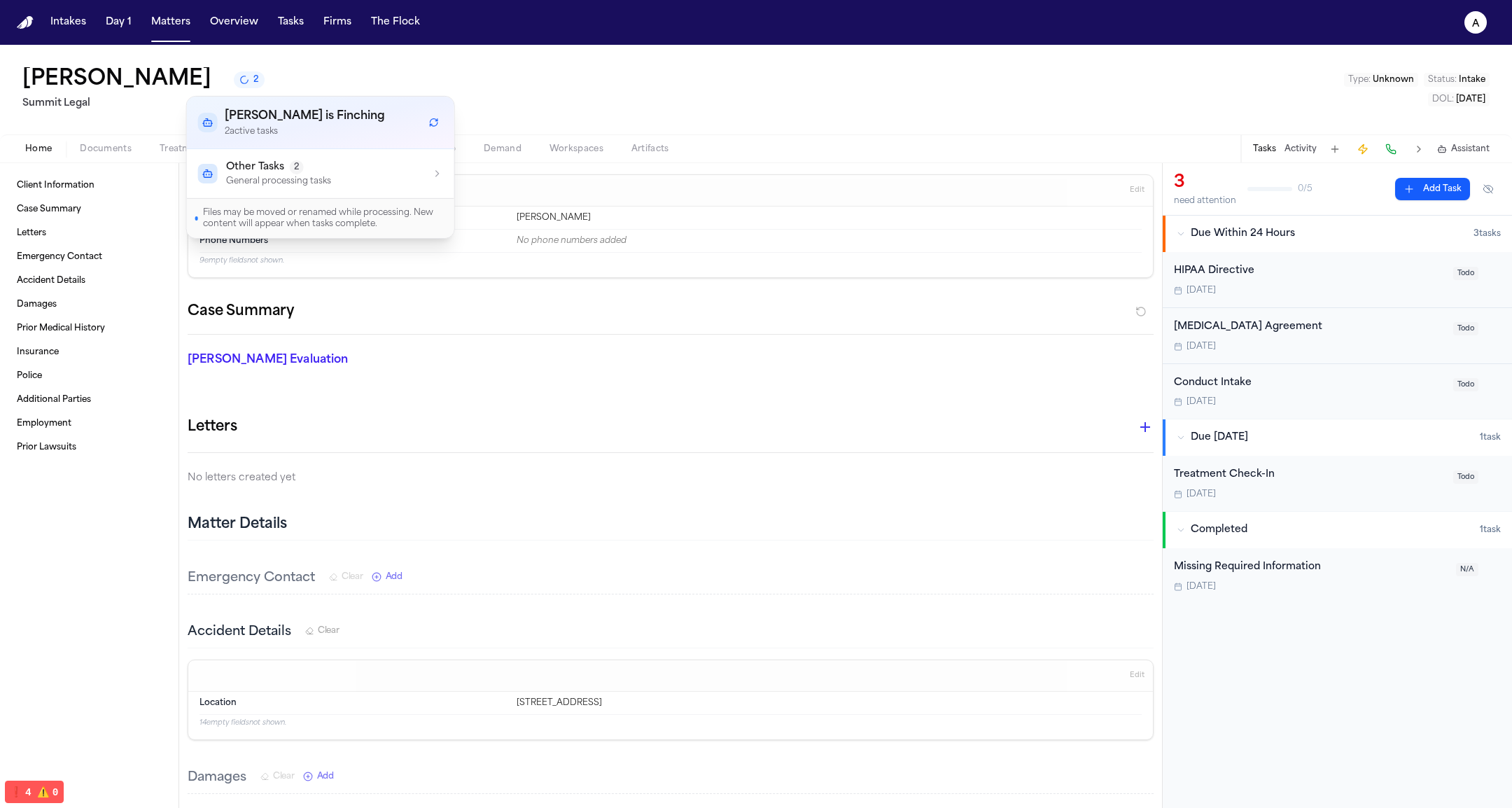
click at [339, 170] on div "Other Tasks 2 General processing tasks" at bounding box center [320, 173] width 245 height 26
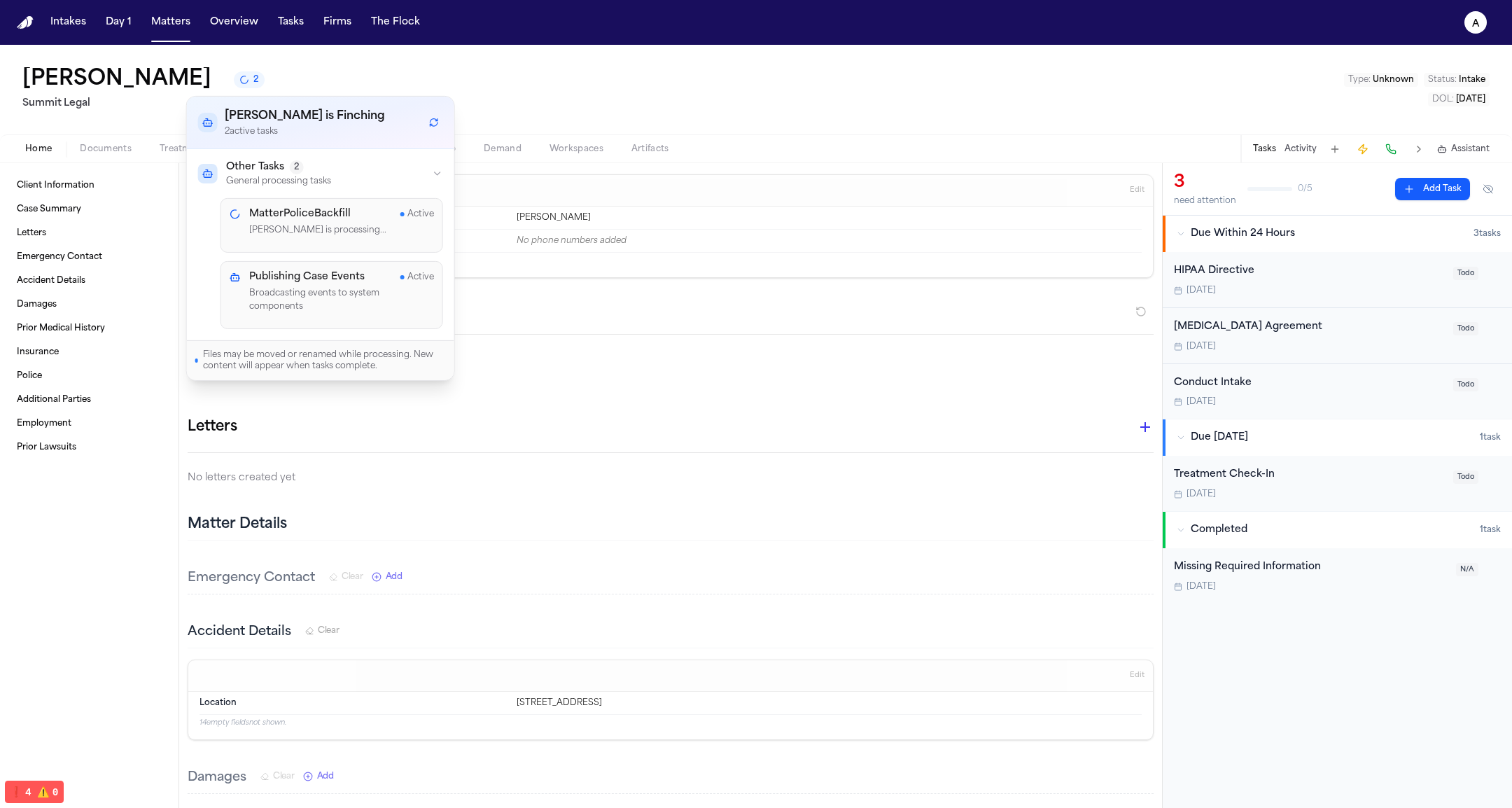
click at [322, 270] on h4 "Publishing Case Events" at bounding box center [307, 276] width 115 height 14
click at [337, 211] on h4 "MatterPoliceBackfill" at bounding box center [300, 214] width 102 height 14
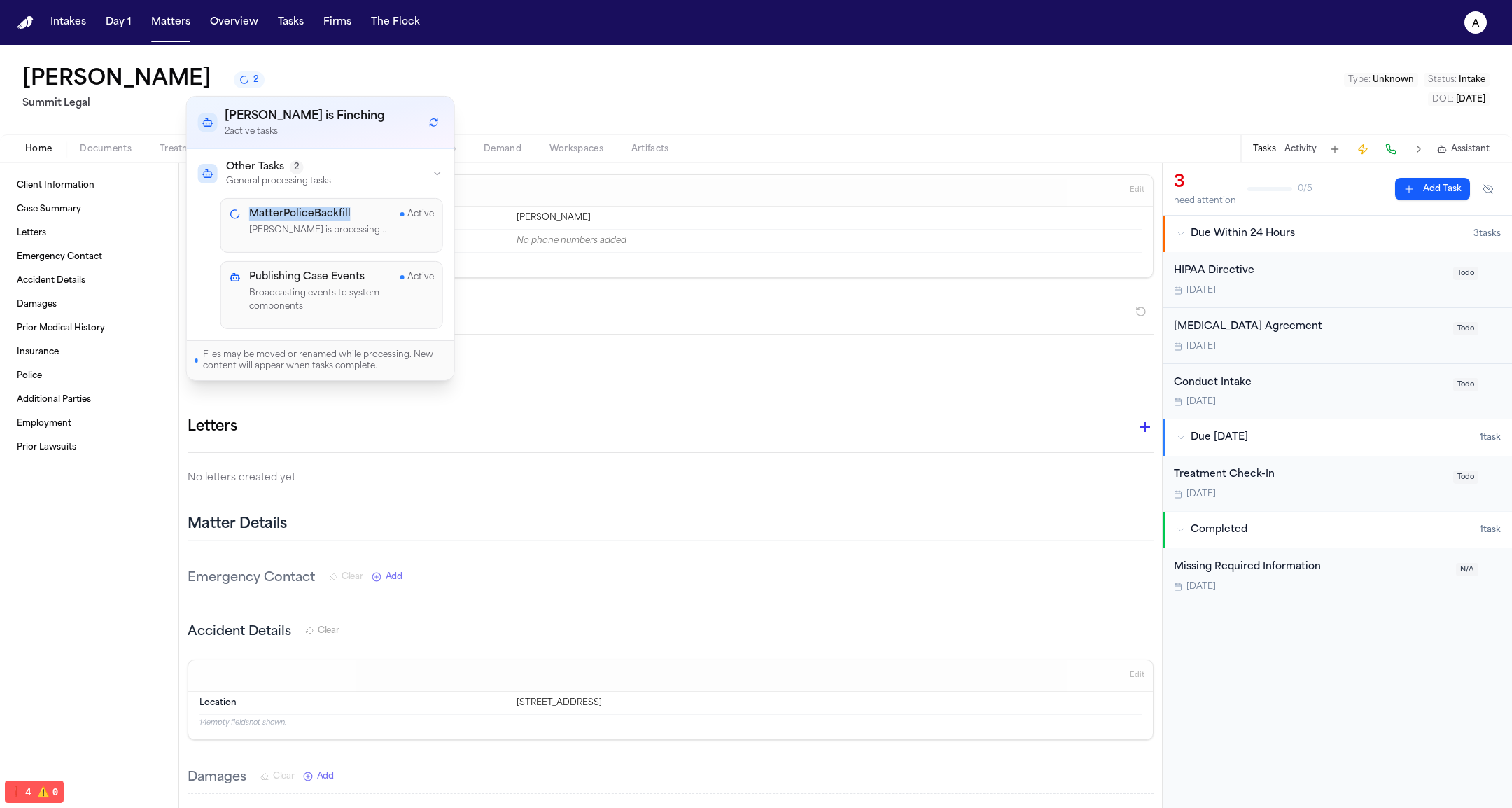
click at [337, 211] on h4 "MatterPoliceBackfill" at bounding box center [300, 214] width 102 height 14
click at [349, 271] on h4 "Publishing Case Events" at bounding box center [307, 276] width 115 height 14
click at [439, 339] on div "Files may be moved or renamed while processing. New content will appear when ta…" at bounding box center [321, 359] width 267 height 40
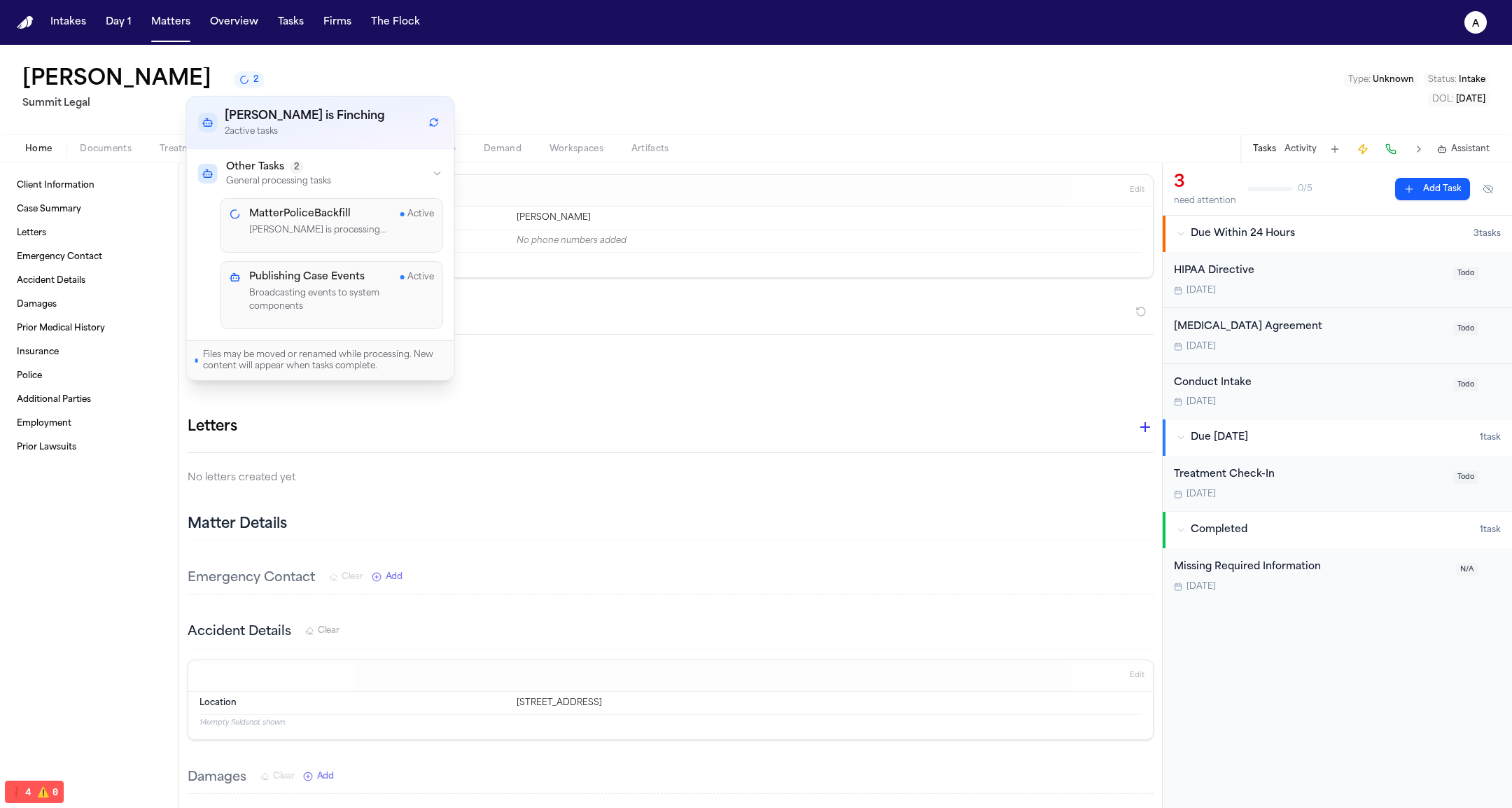
click at [343, 246] on div "MatterPoliceBackfill Active Finch is processing..." at bounding box center [332, 225] width 223 height 55
click at [347, 210] on div "MatterPoliceBackfill Active" at bounding box center [341, 214] width 185 height 14
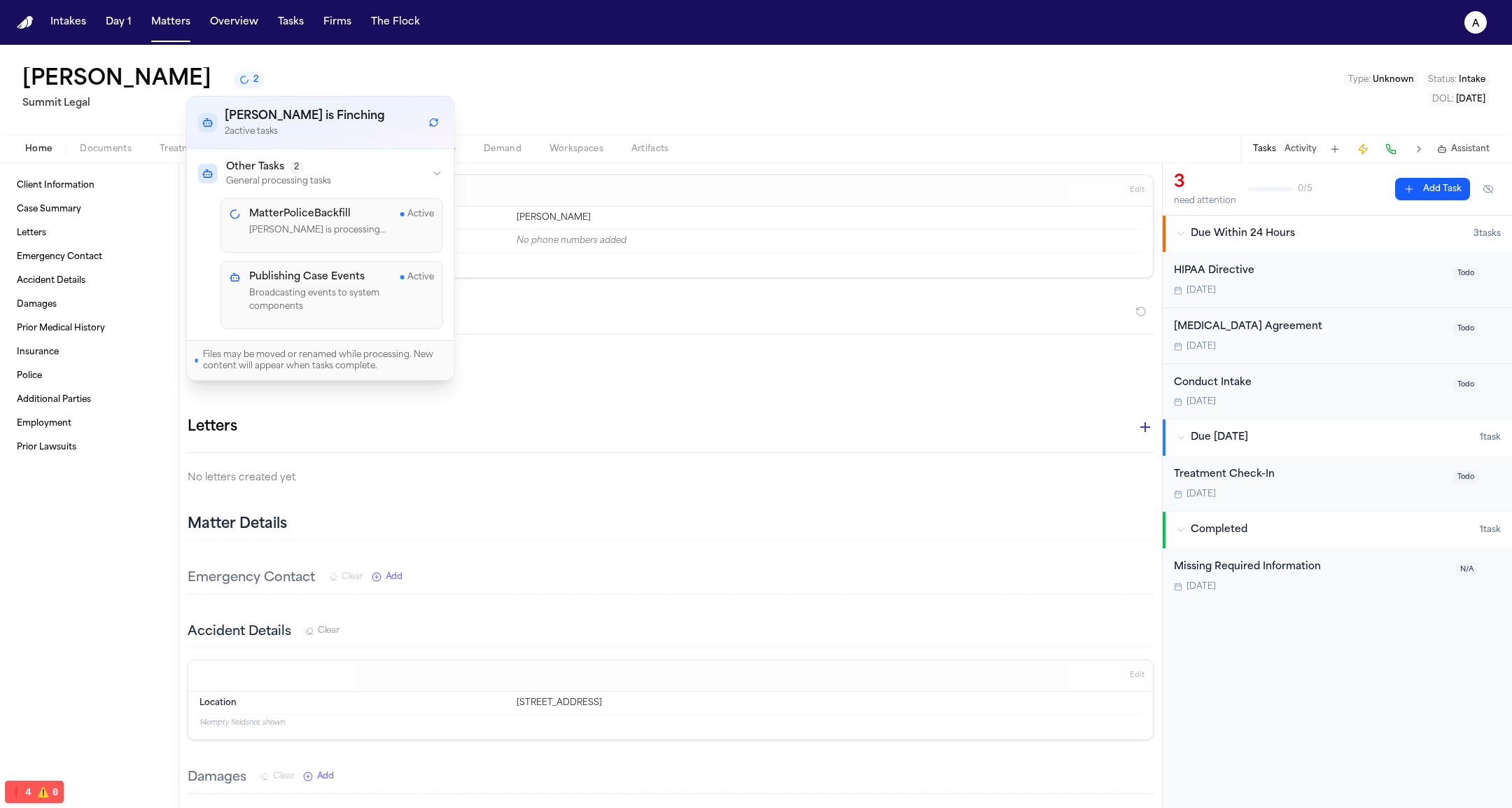
click at [347, 210] on div "MatterPoliceBackfill Active" at bounding box center [341, 214] width 185 height 14
click at [356, 241] on div "MatterPoliceBackfill Active Finch is processing..." at bounding box center [341, 225] width 185 height 37
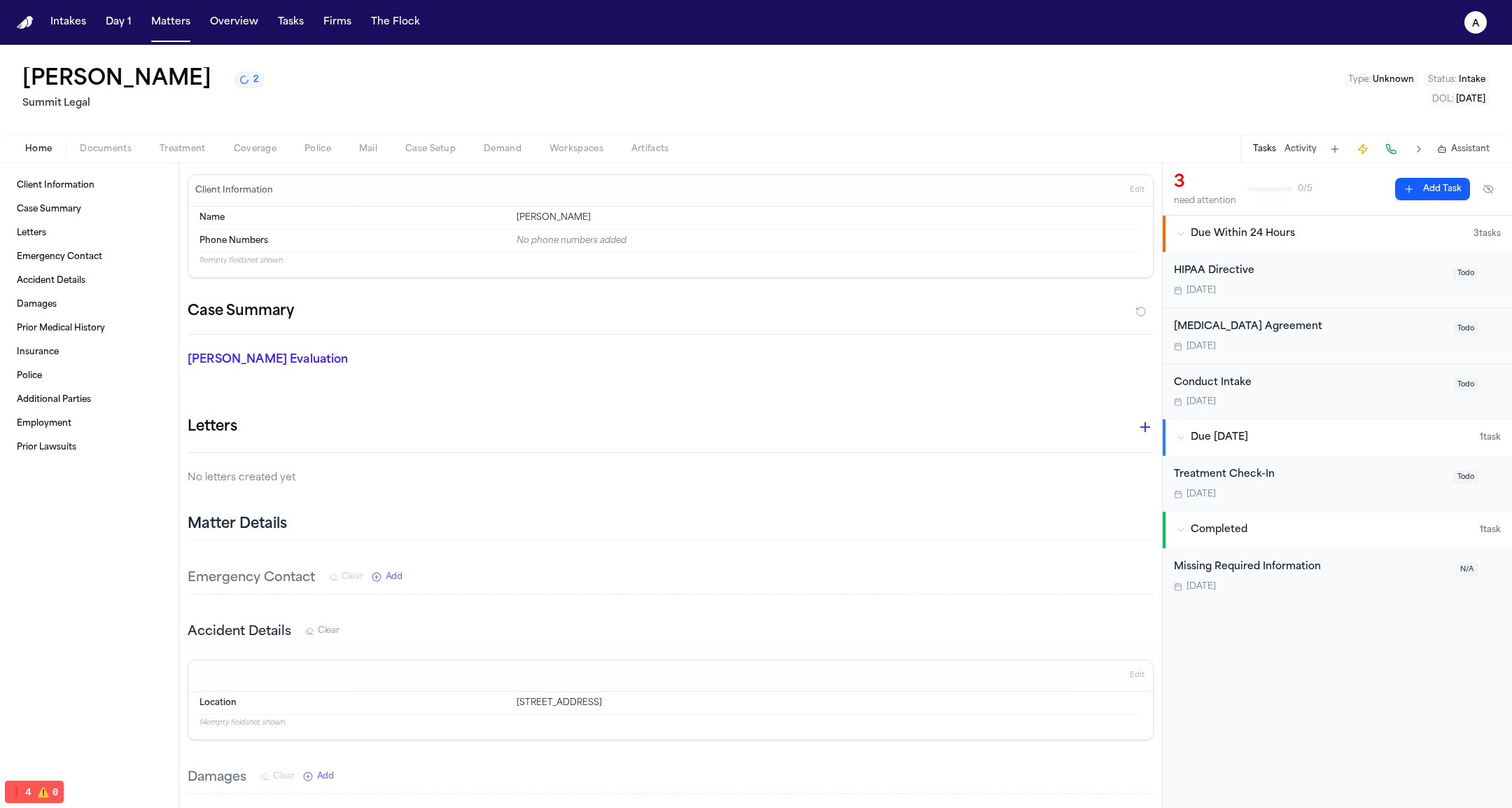
click at [505, 72] on div "Ben Martinez 2 Summit Legal Type : Unknown Status : Intake DOL : 2025-08-20" at bounding box center [756, 89] width 1512 height 90
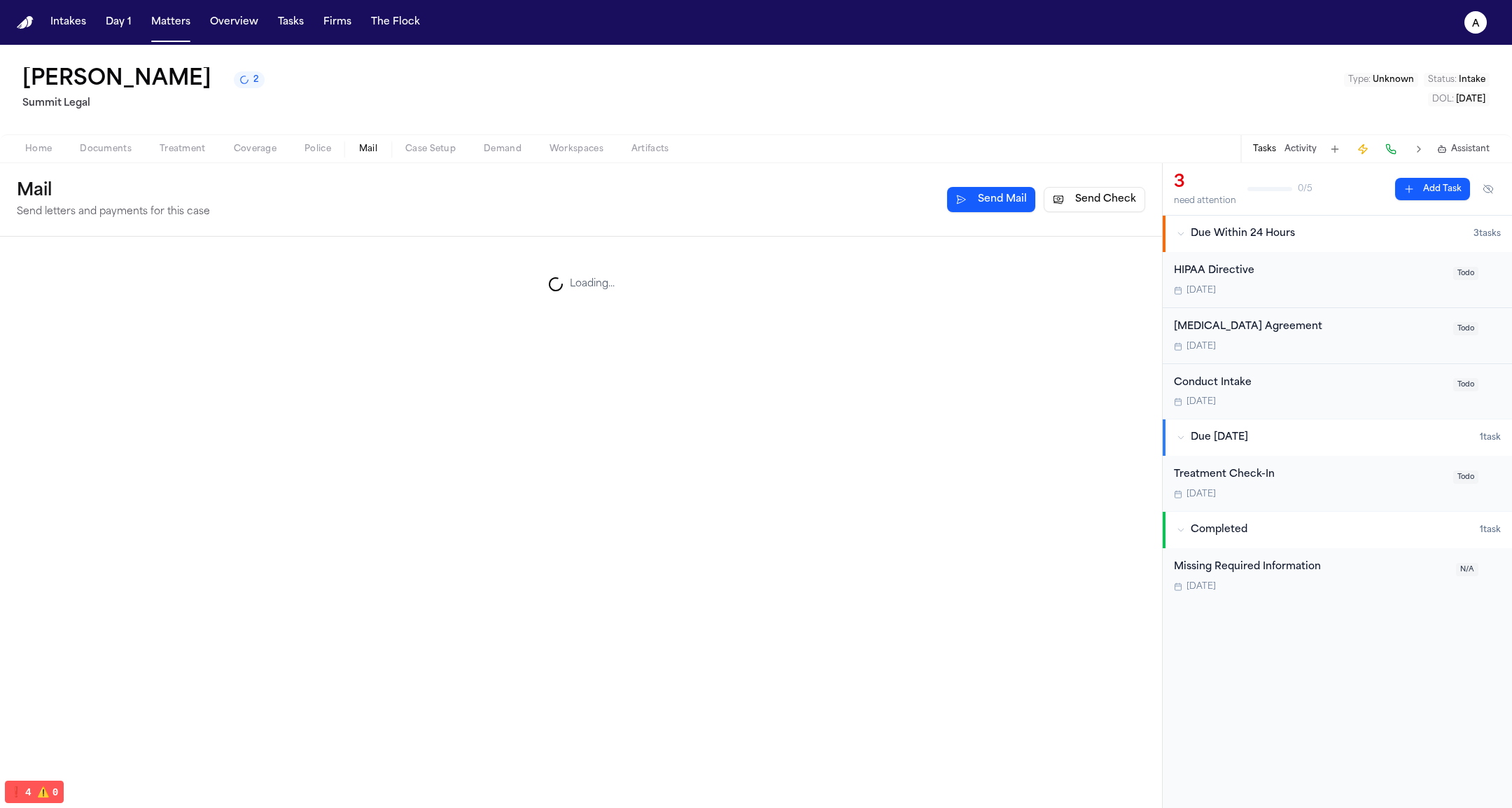
click at [347, 148] on button "Mail" at bounding box center [368, 149] width 46 height 17
click at [307, 148] on span "Police" at bounding box center [318, 148] width 26 height 11
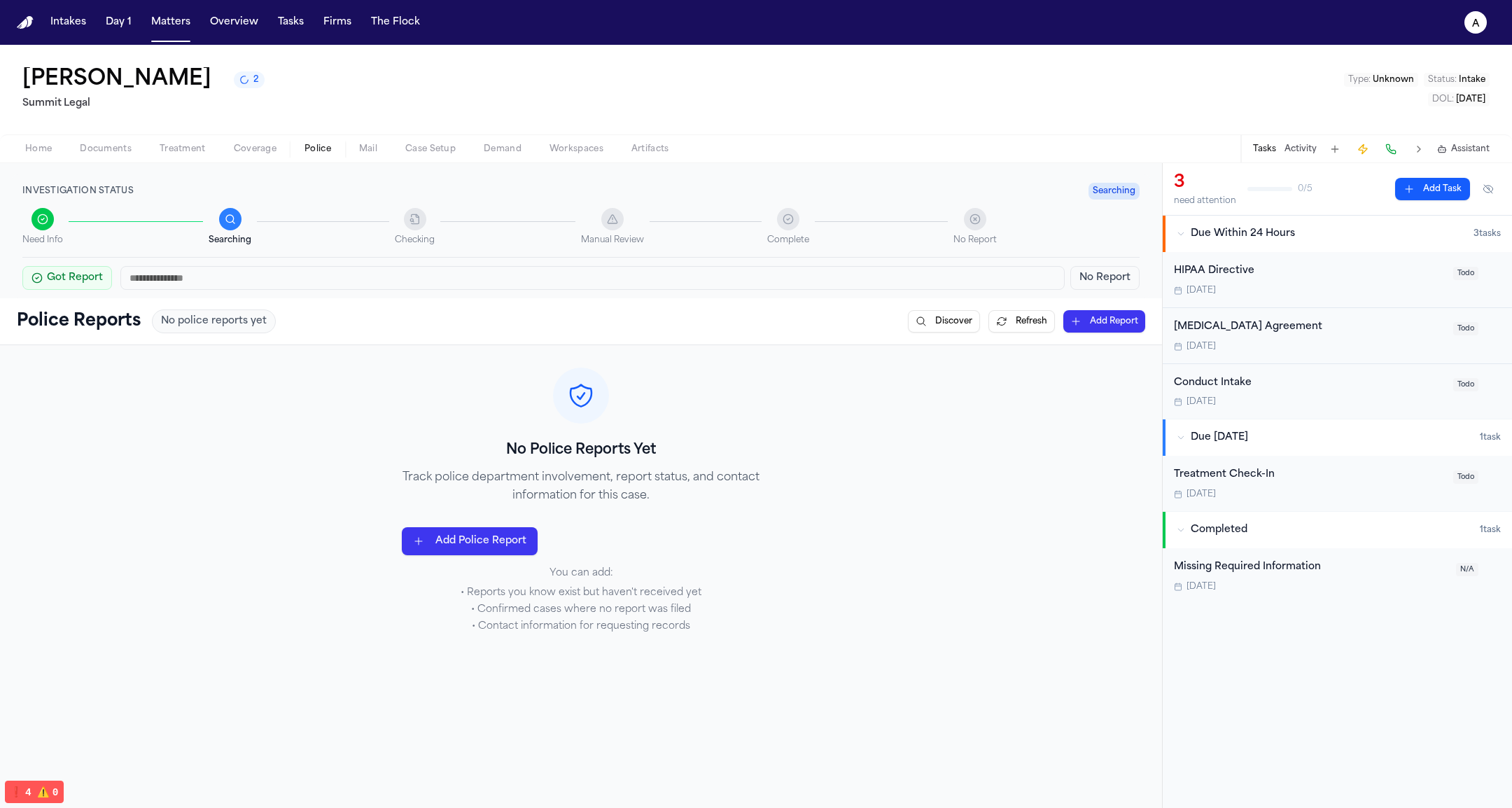
click at [397, 335] on div "Police Reports No police reports yet Discover Refresh Add Report" at bounding box center [581, 321] width 1162 height 46
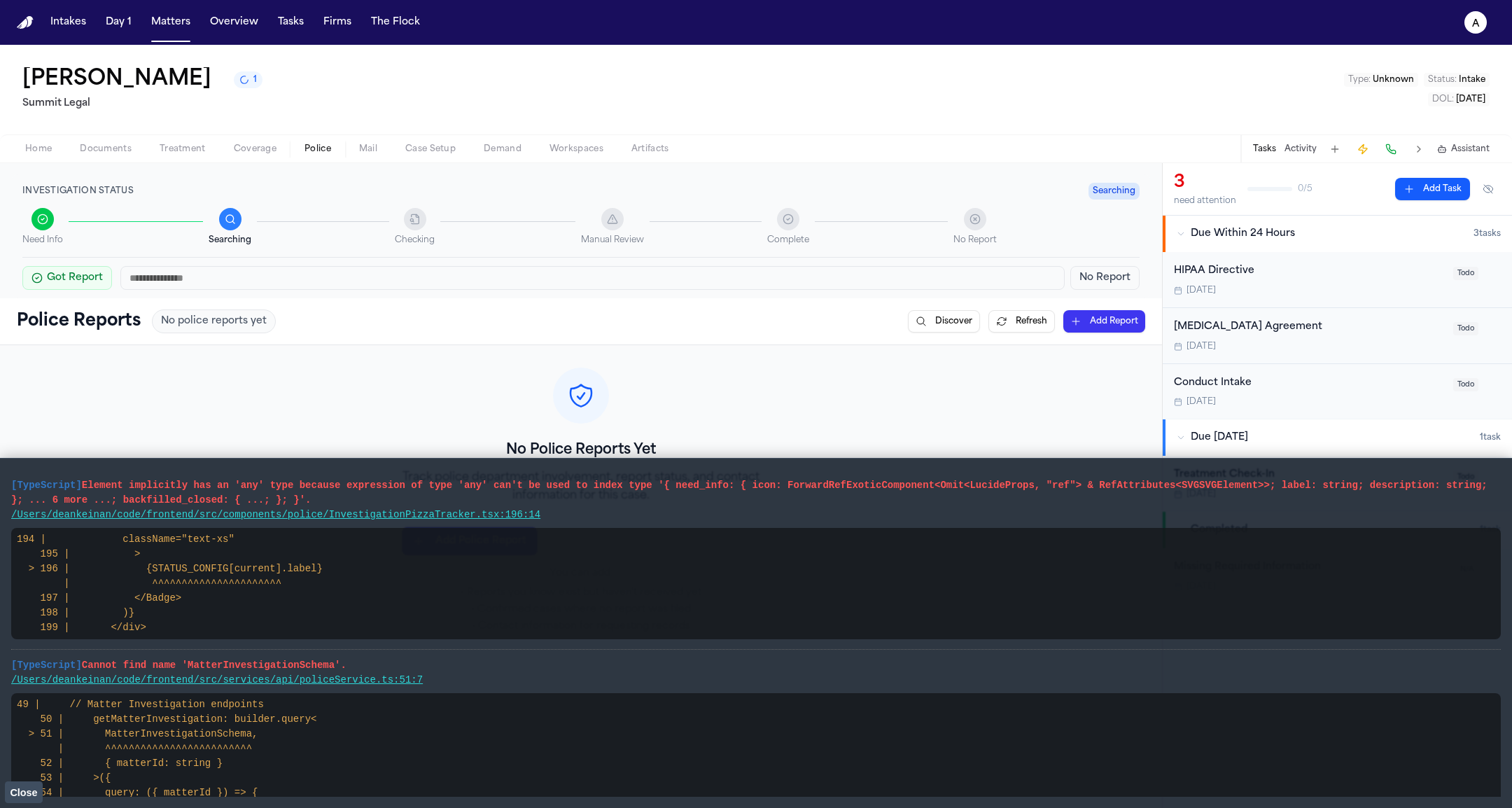
click at [32, 792] on span "Close" at bounding box center [23, 792] width 27 height 11
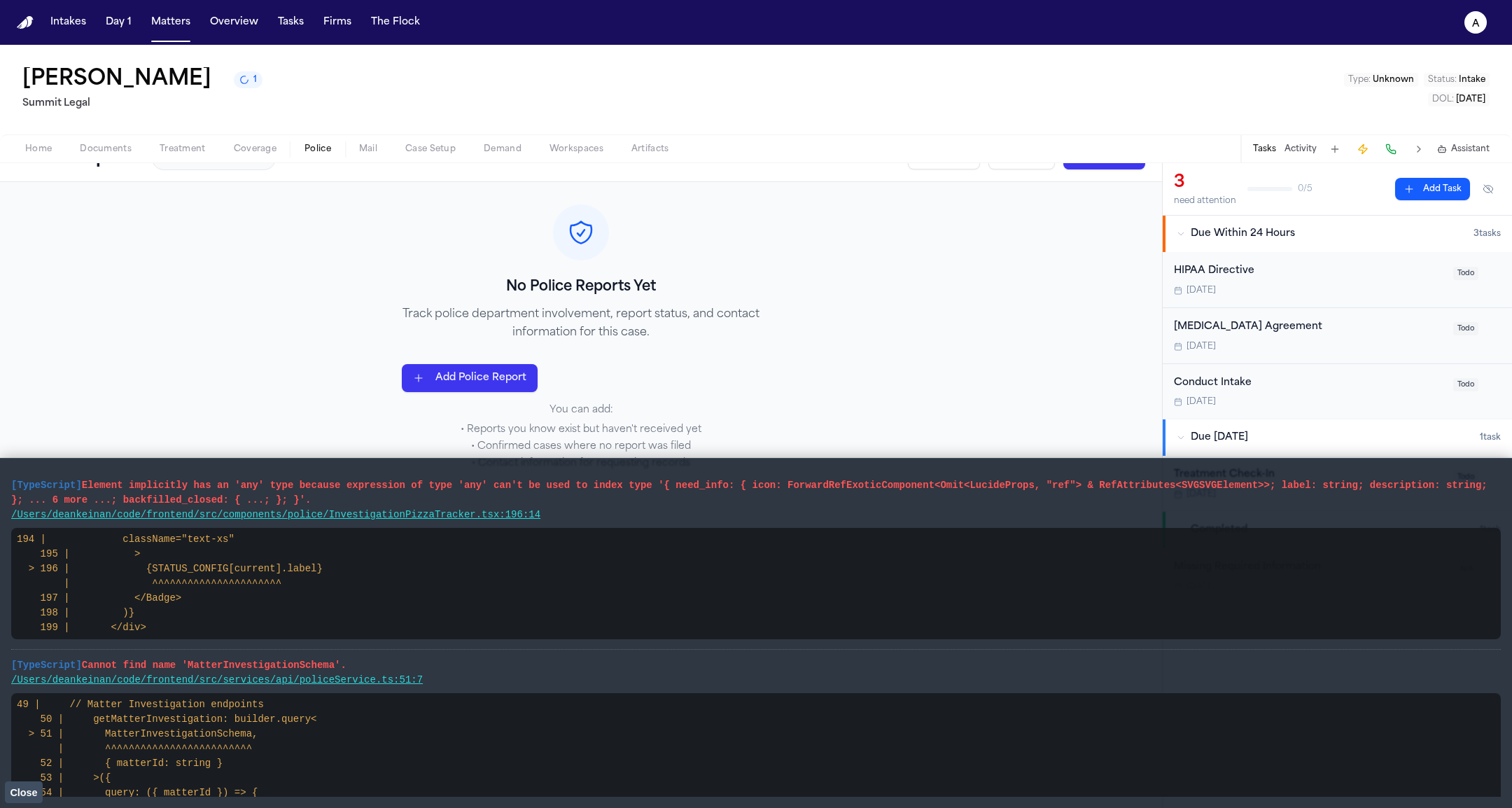
click at [615, 337] on p "Track police department involvement, report status, and contact information for…" at bounding box center [581, 324] width 358 height 37
click at [30, 787] on span "Close" at bounding box center [23, 792] width 27 height 11
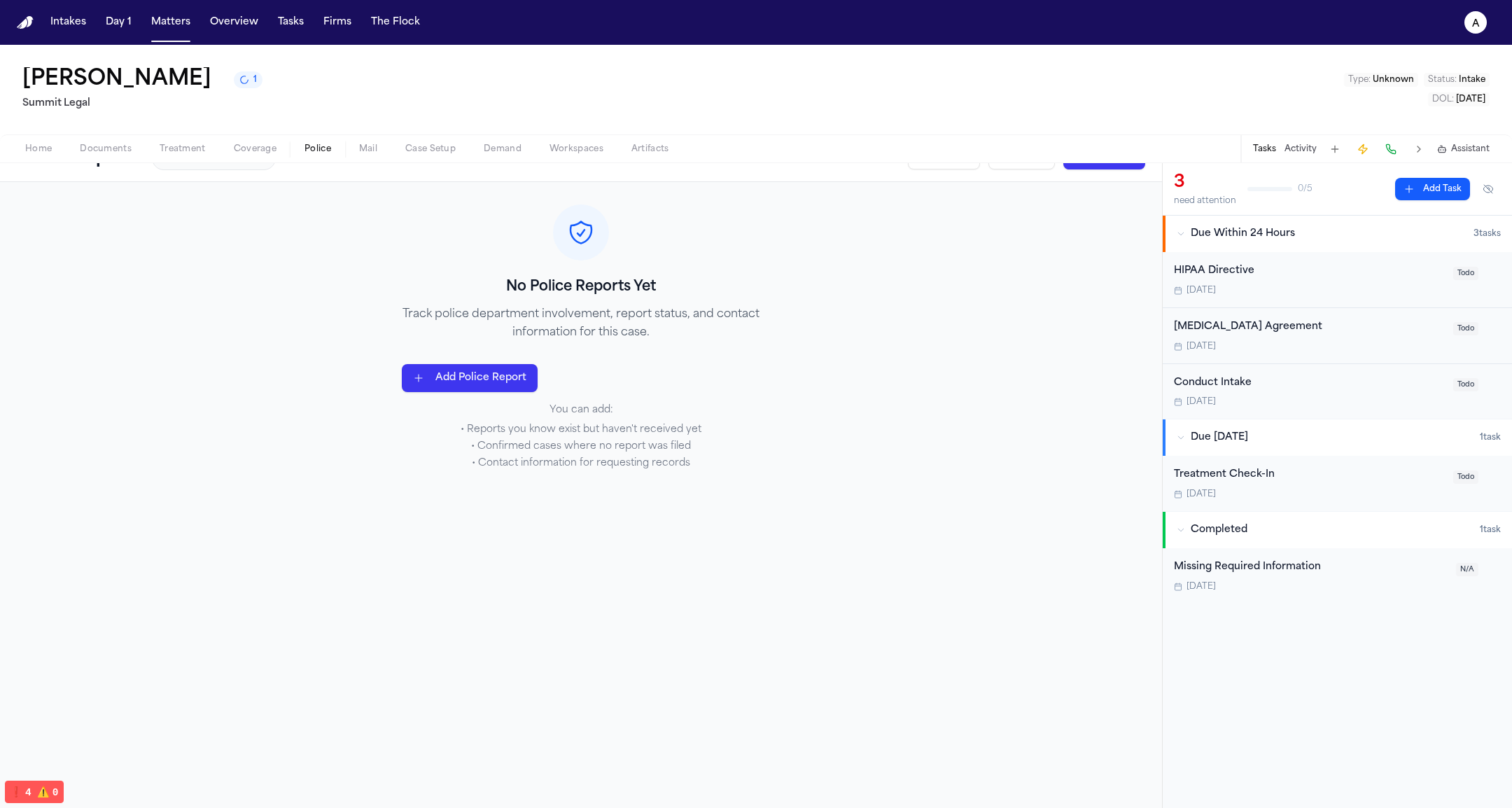
click at [240, 85] on icon "1 active task" at bounding box center [244, 79] width 10 height 10
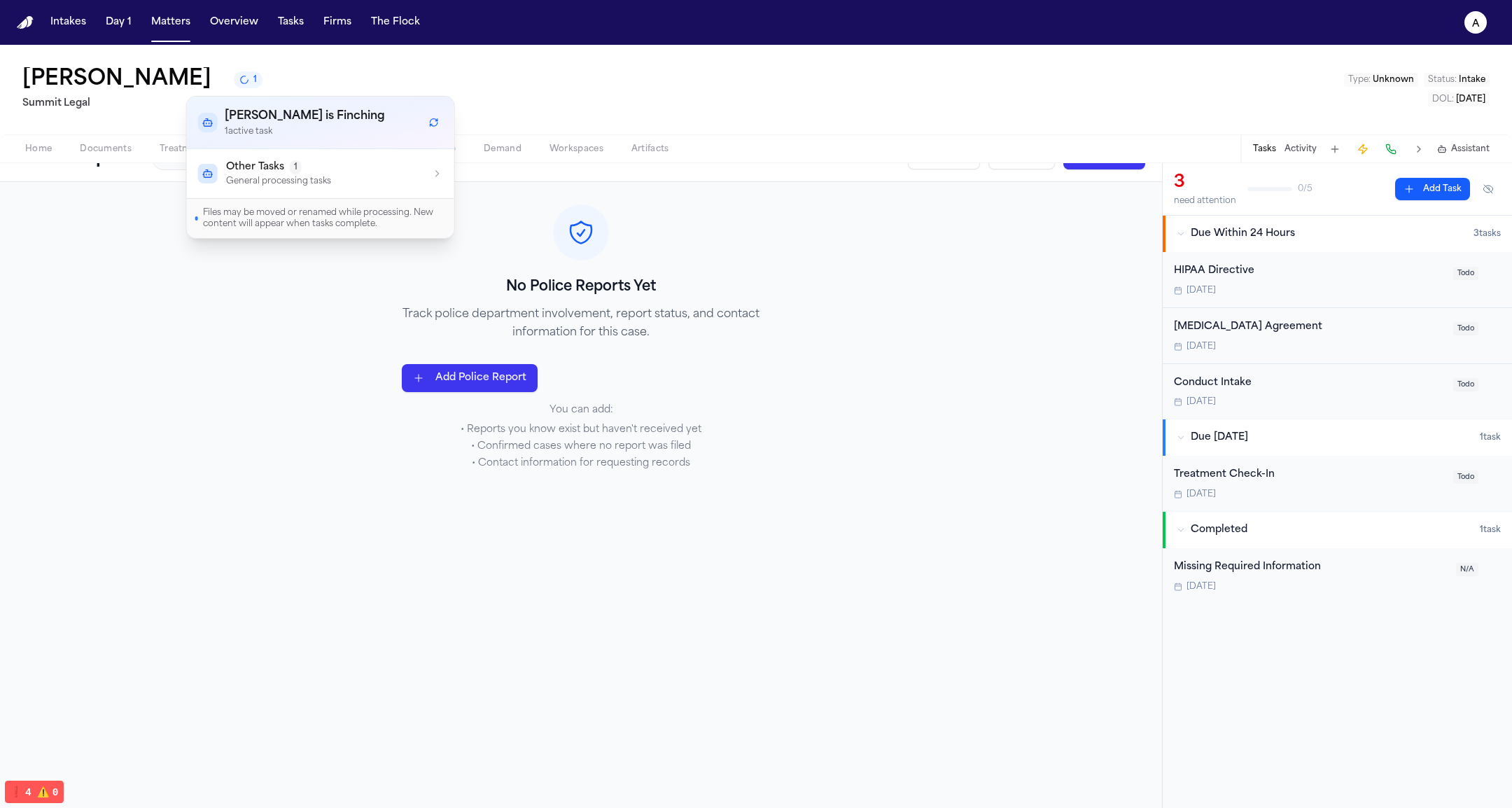
click at [324, 165] on div "Other Tasks 1" at bounding box center [278, 167] width 105 height 14
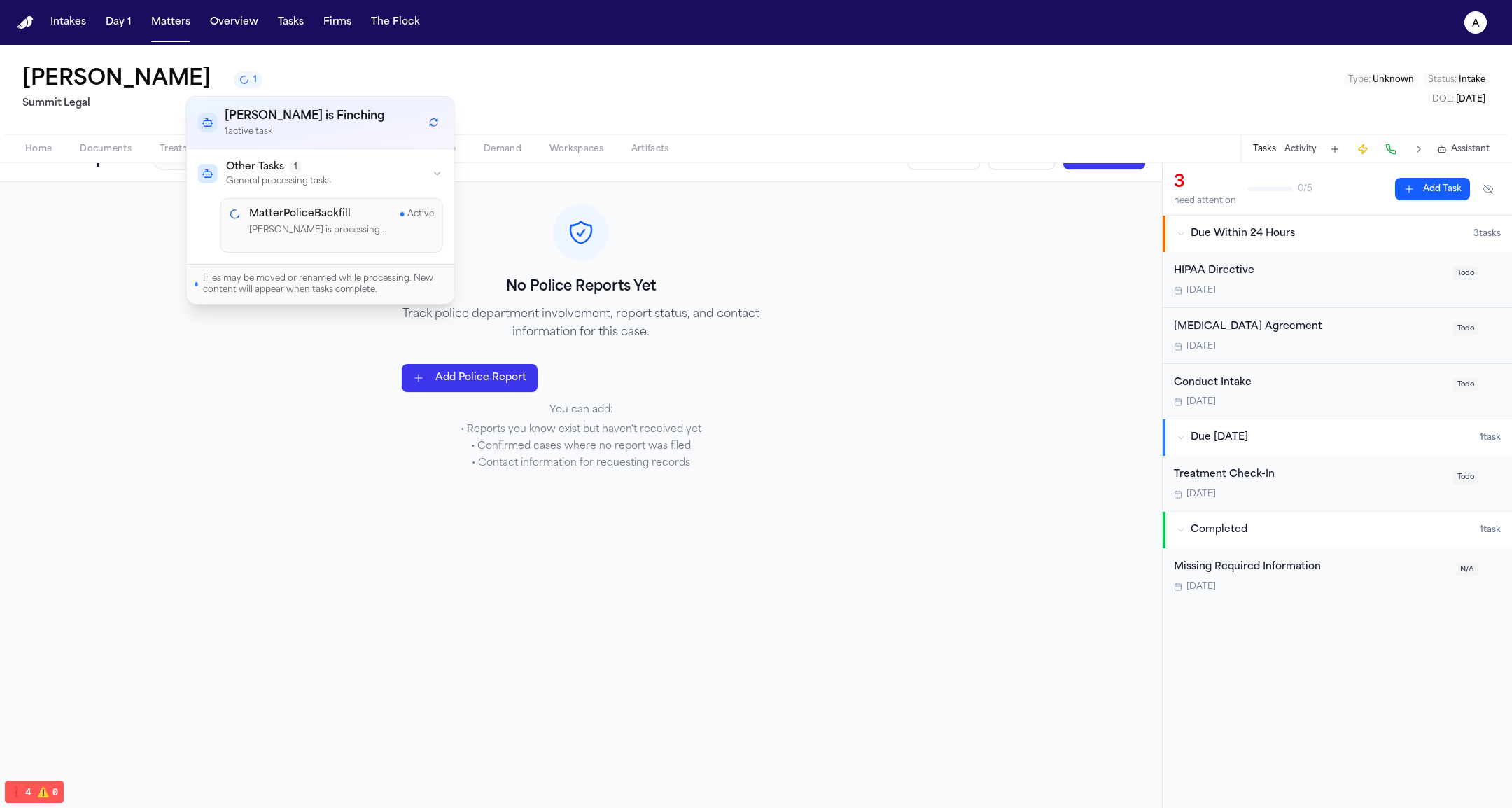
click at [327, 224] on p "Finch is processing..." at bounding box center [341, 230] width 185 height 14
click at [270, 504] on div "No Police Reports Yet Track police department involvement, report status, and c…" at bounding box center [581, 495] width 1162 height 626
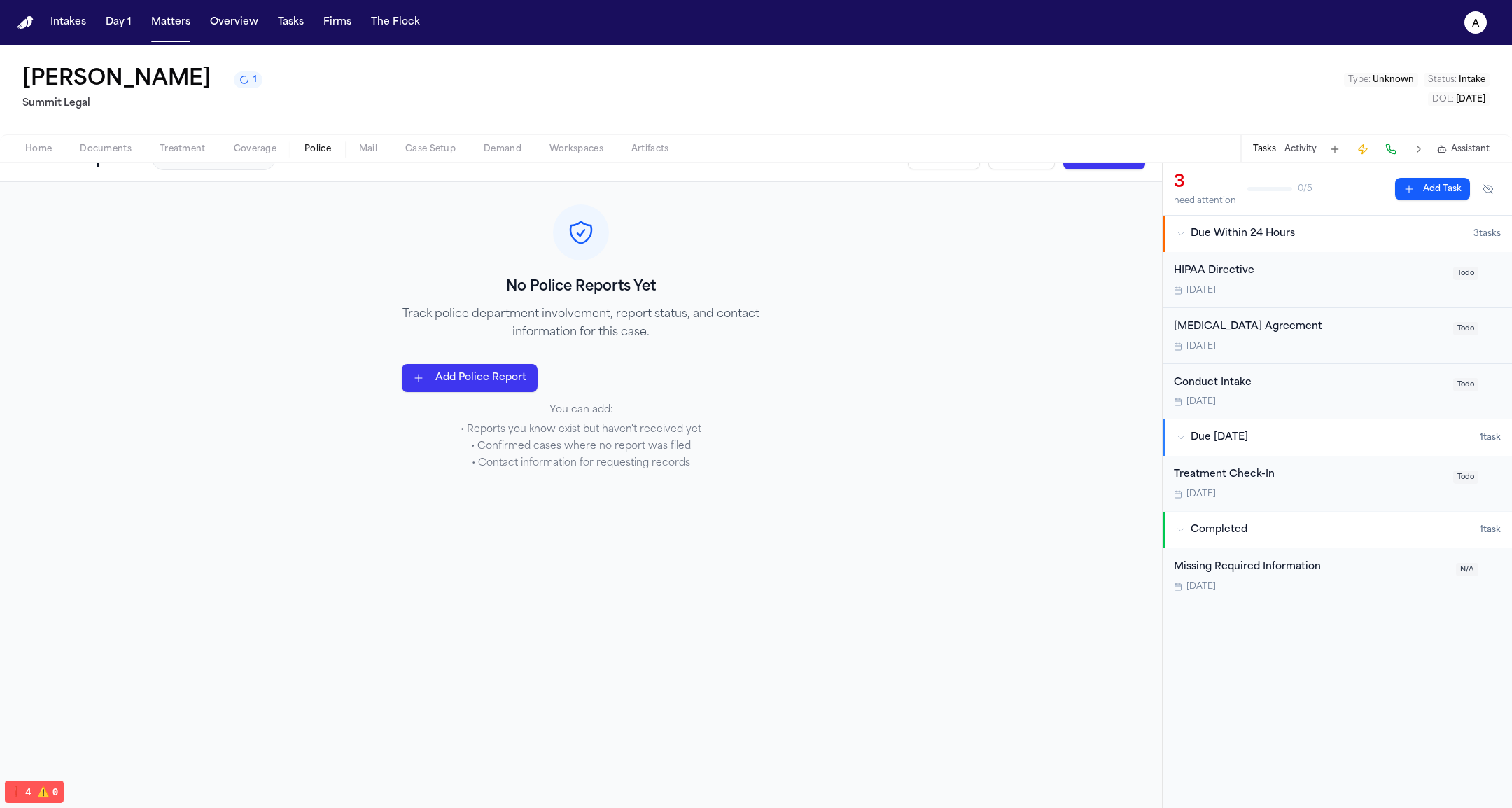
scroll to position [0, 0]
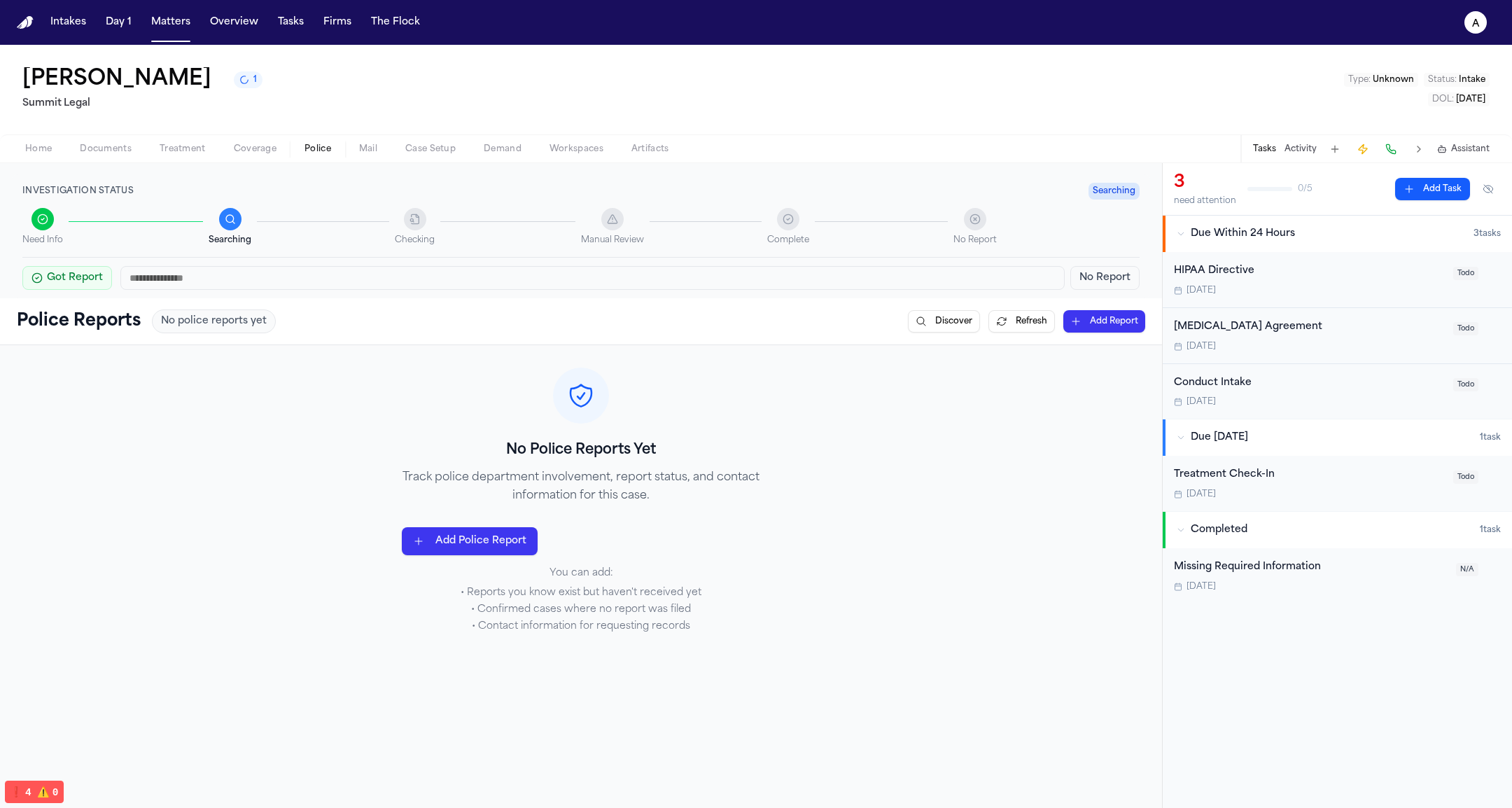
click at [844, 437] on div "No Police Reports Yet Track police department involvement, report status, and c…" at bounding box center [581, 500] width 1162 height 311
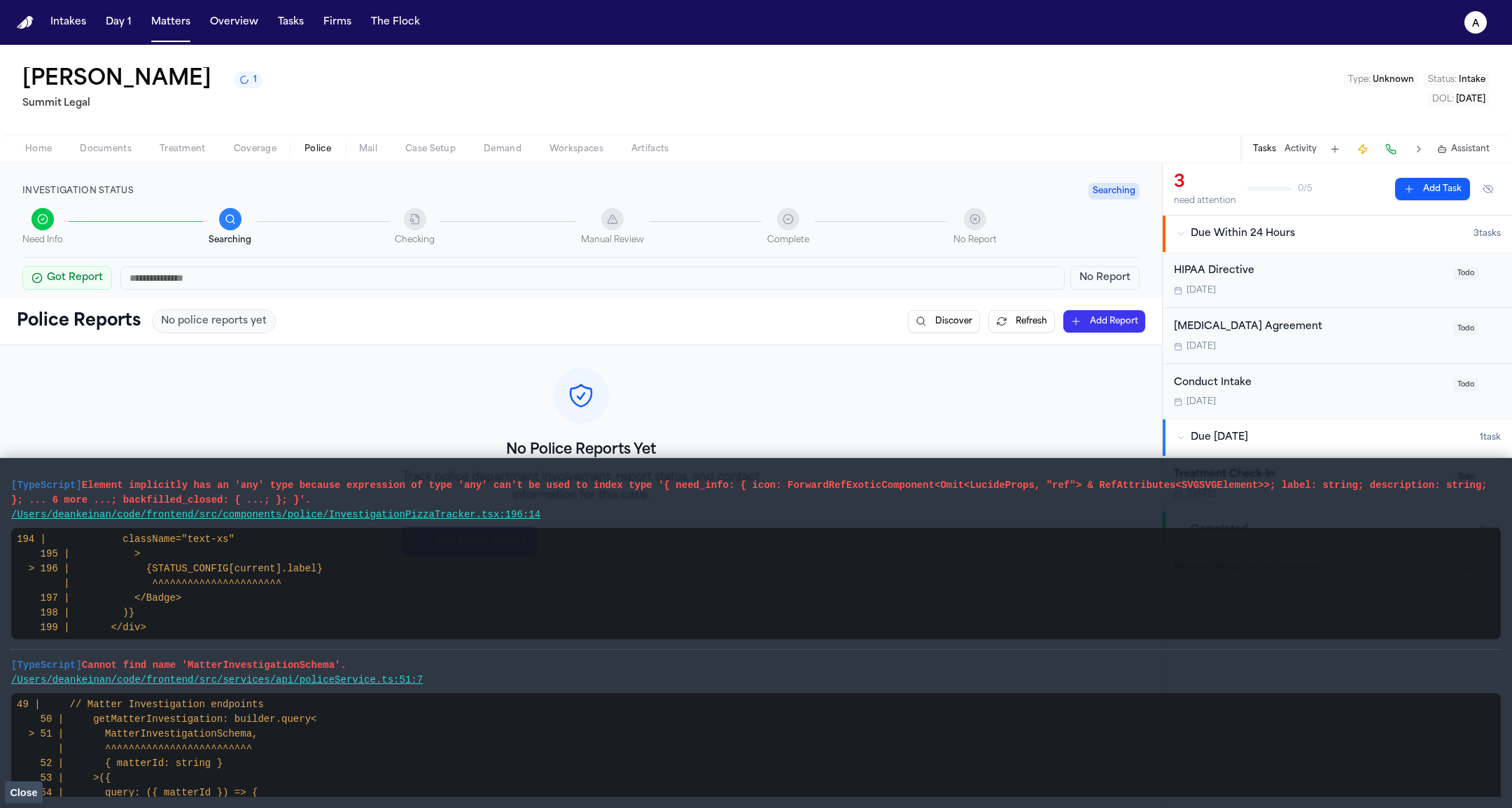
click at [31, 791] on span "Close" at bounding box center [23, 792] width 27 height 11
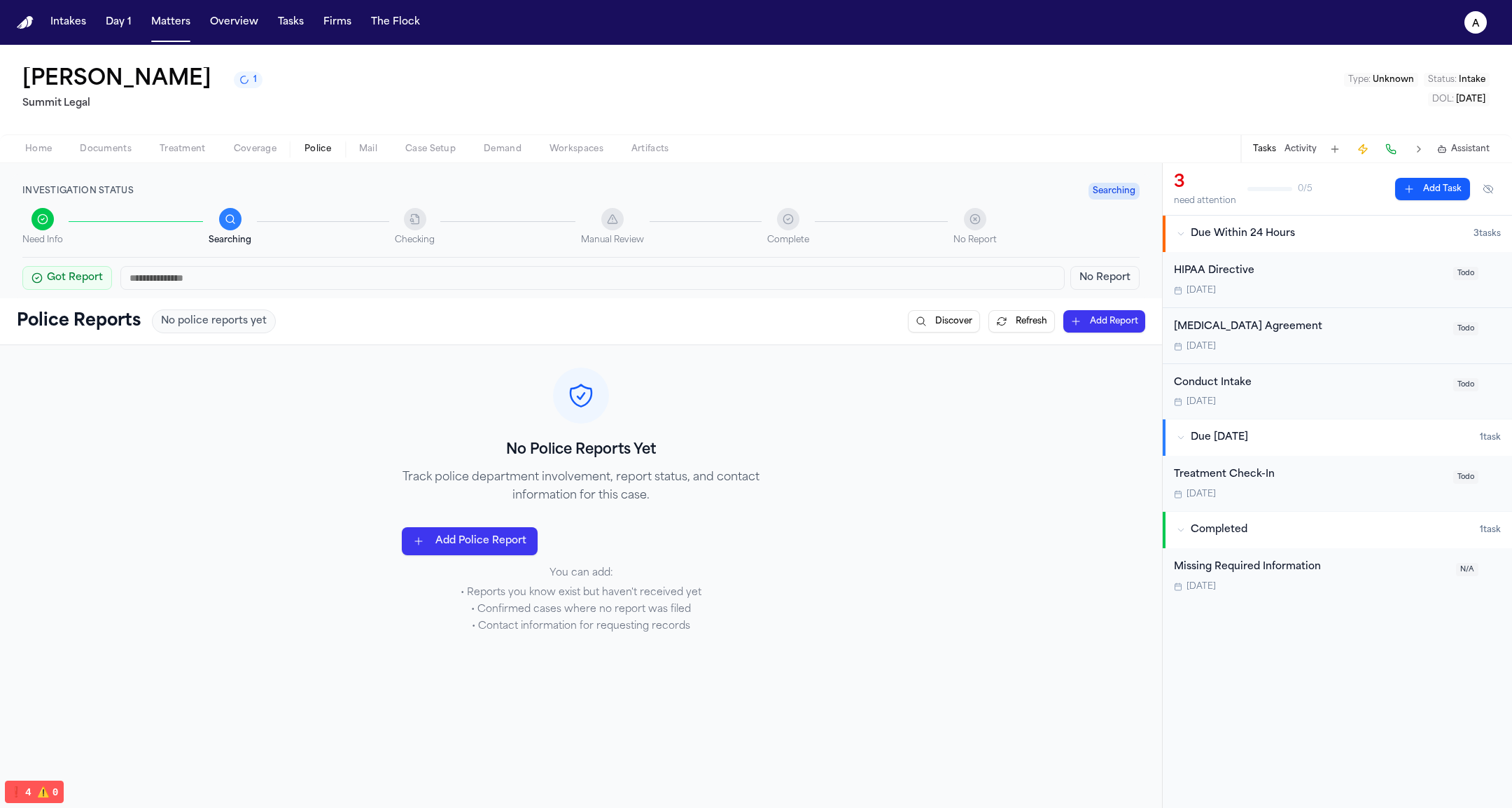
click at [352, 472] on div "No Police Reports Yet Track police department involvement, report status, and c…" at bounding box center [581, 500] width 1162 height 311
click at [251, 309] on div "No police reports yet" at bounding box center [214, 321] width 124 height 24
click at [78, 159] on div "Home Documents Treatment Coverage Police Mail Case Setup Demand Workspaces Arti…" at bounding box center [756, 148] width 1512 height 28
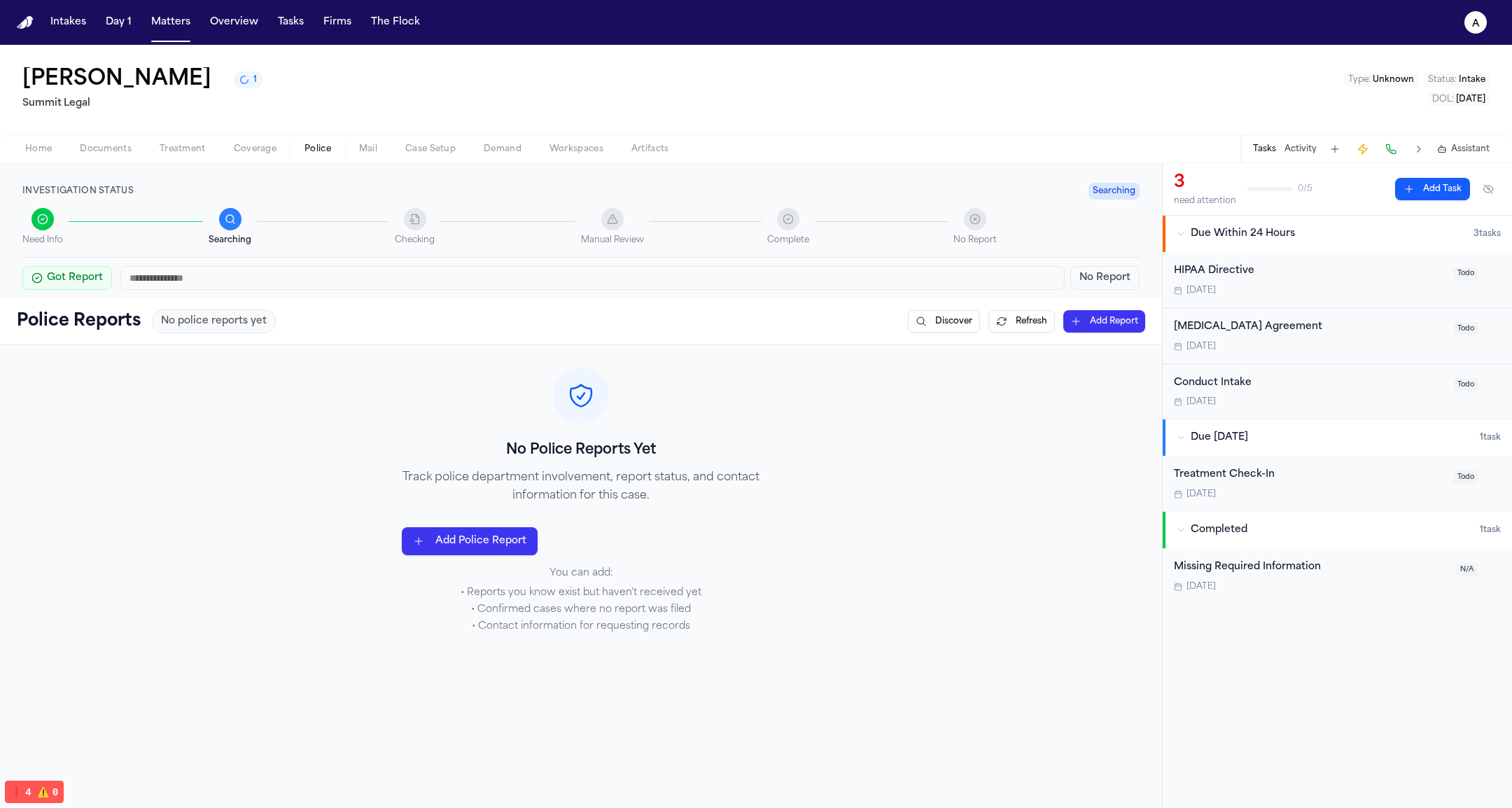
click at [88, 145] on span "Documents" at bounding box center [105, 148] width 52 height 11
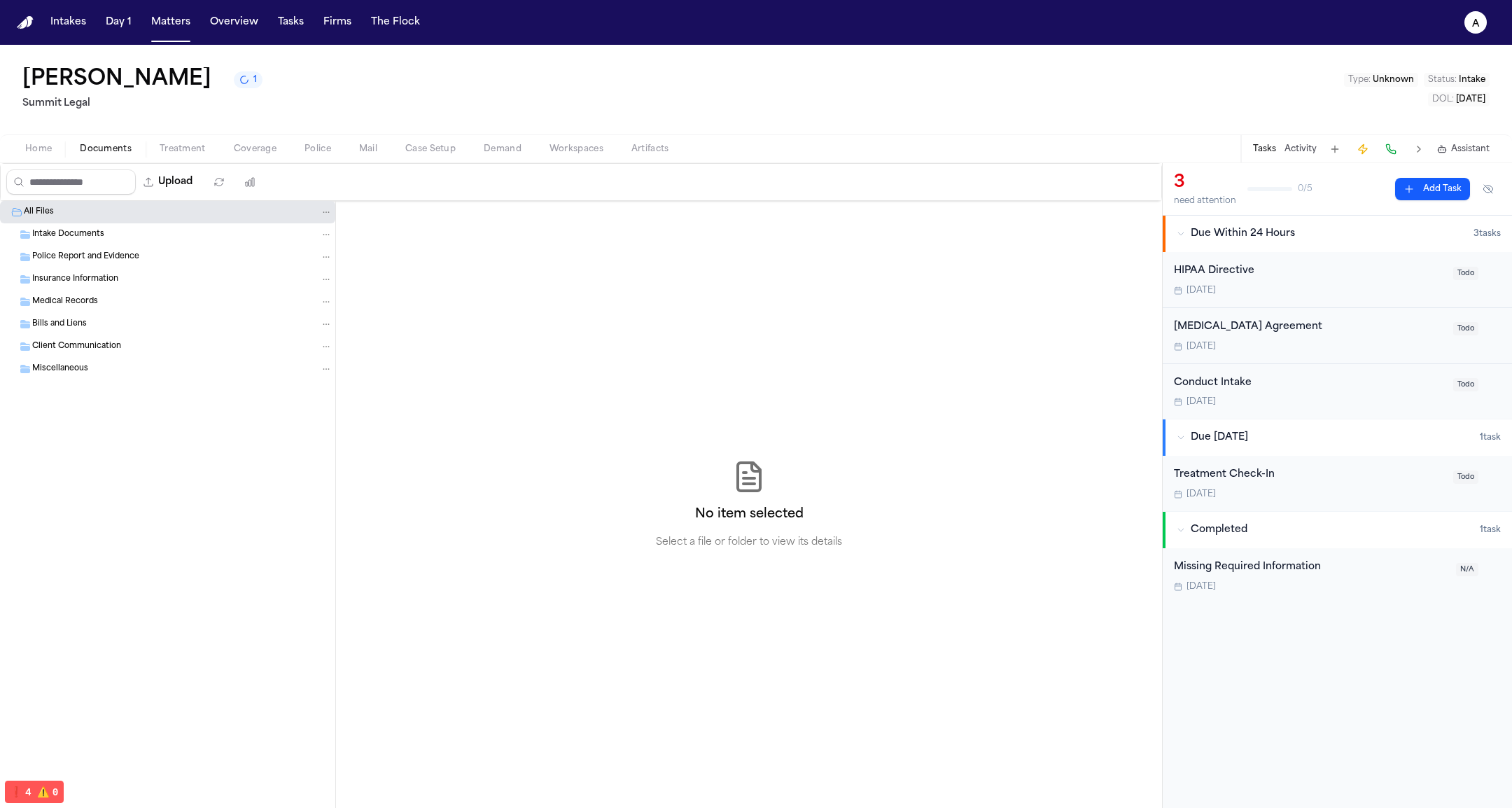
click at [41, 151] on span "Home" at bounding box center [38, 148] width 26 height 11
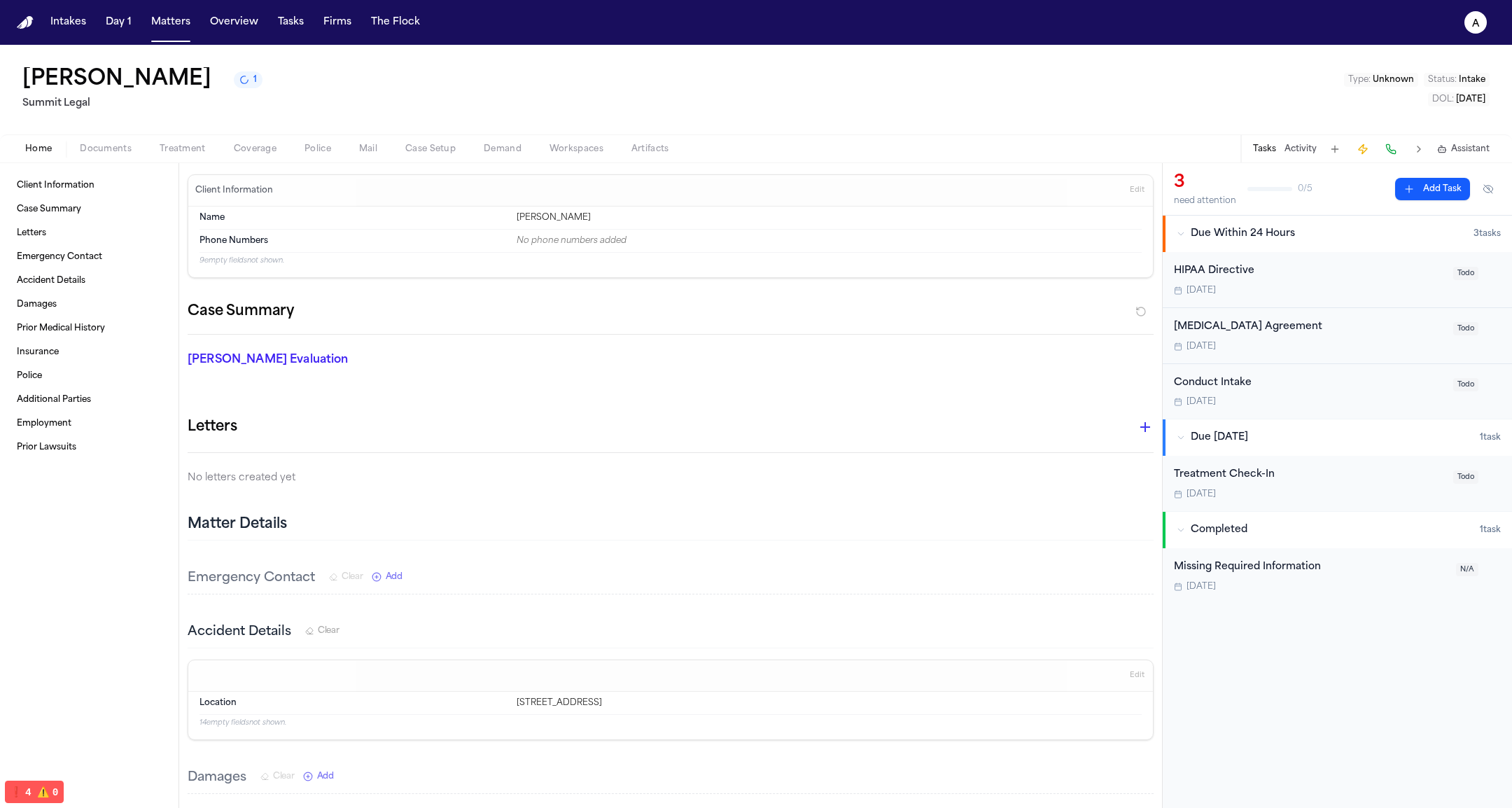
click at [175, 137] on div "Home Documents Treatment Coverage Police Mail Case Setup Demand Workspaces Arti…" at bounding box center [756, 148] width 1512 height 28
click at [271, 161] on div "Home Documents Treatment Coverage Police Mail Case Setup Demand Workspaces Arti…" at bounding box center [756, 148] width 1512 height 28
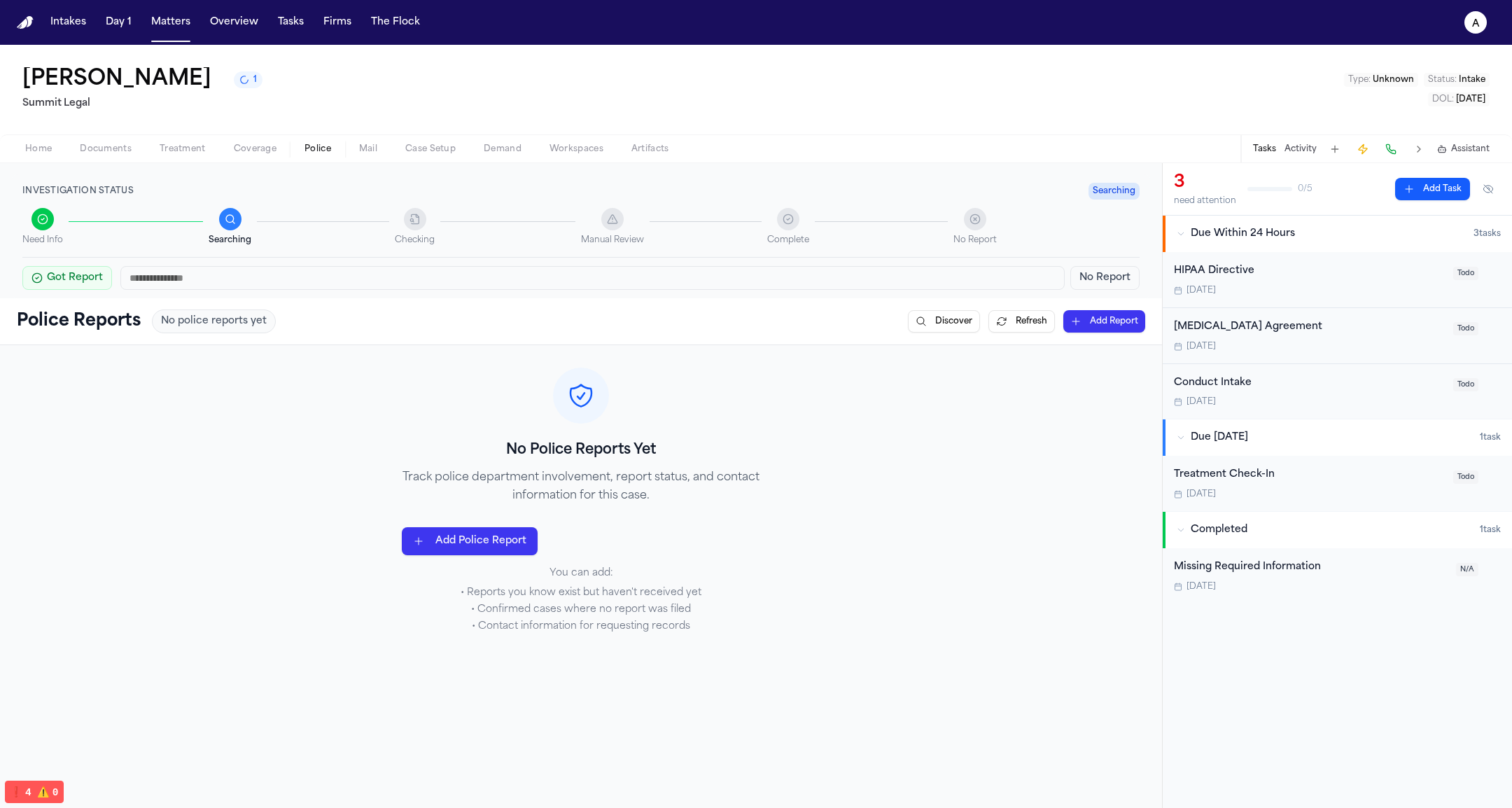
click at [331, 148] on button "Police" at bounding box center [317, 149] width 55 height 17
click at [300, 356] on div "No Police Reports Yet Track police department involvement, report status, and c…" at bounding box center [581, 500] width 1162 height 311
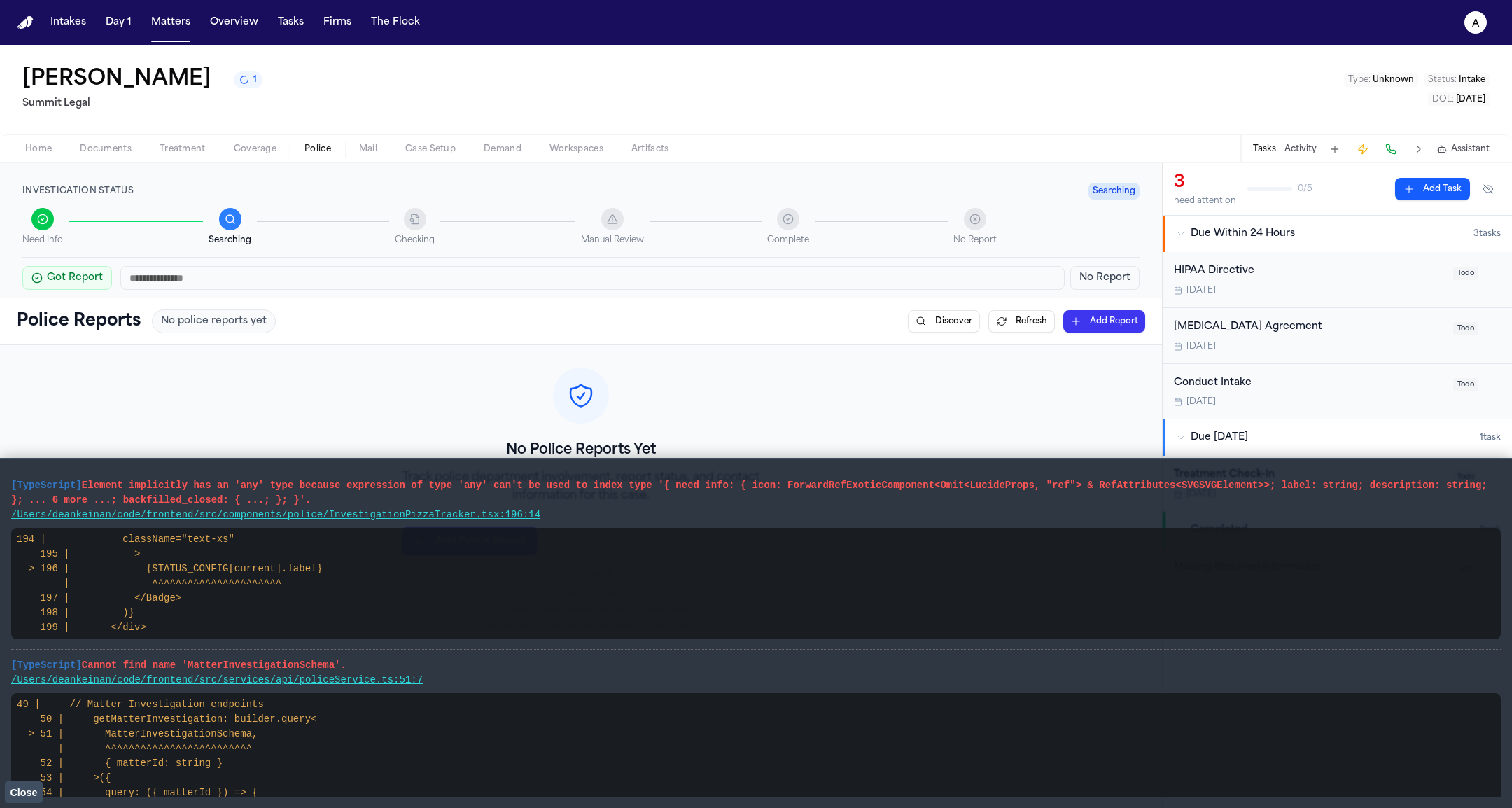
click at [26, 788] on span "Close" at bounding box center [23, 792] width 27 height 11
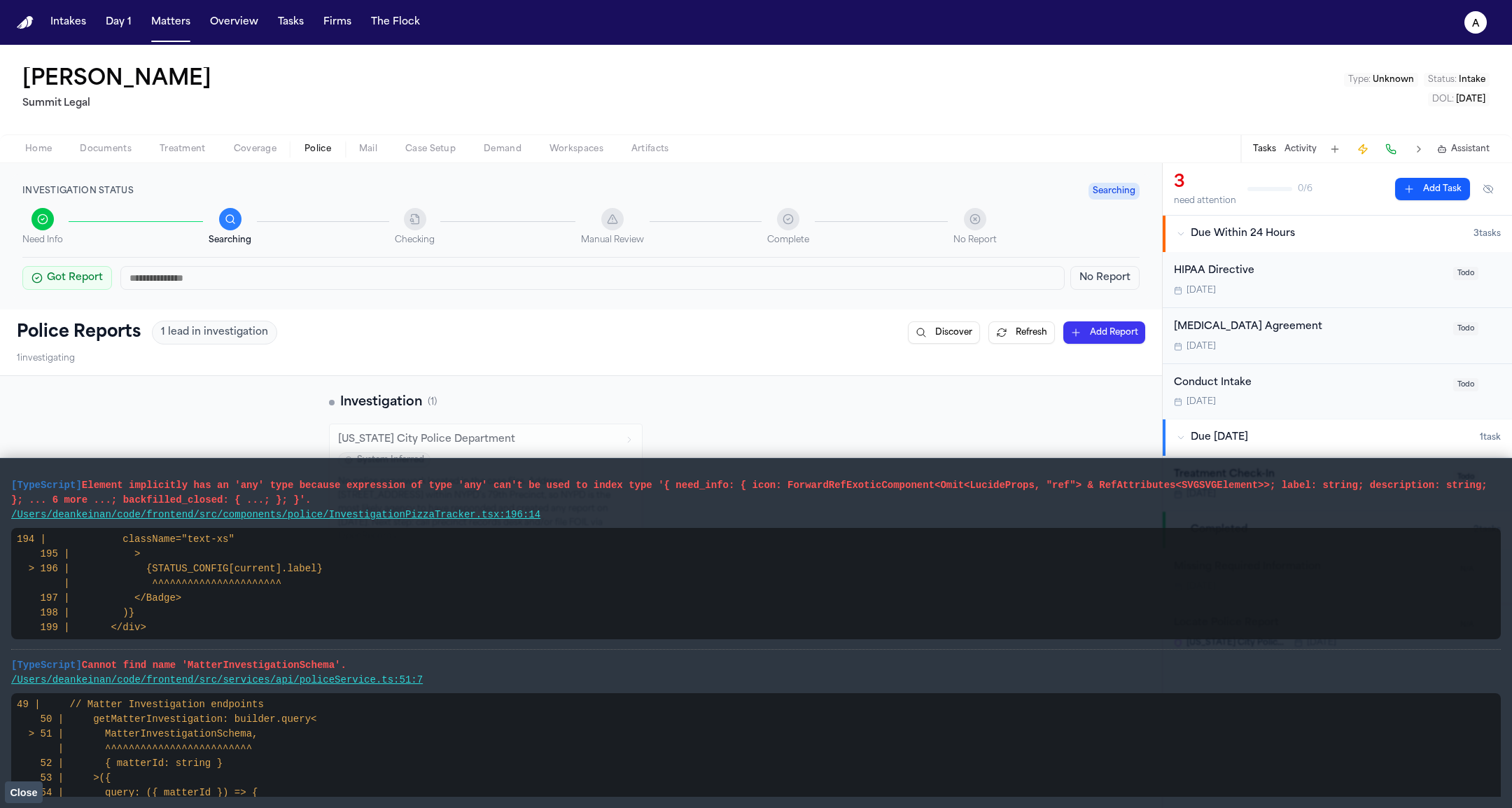
click at [34, 790] on span "Close" at bounding box center [23, 792] width 27 height 11
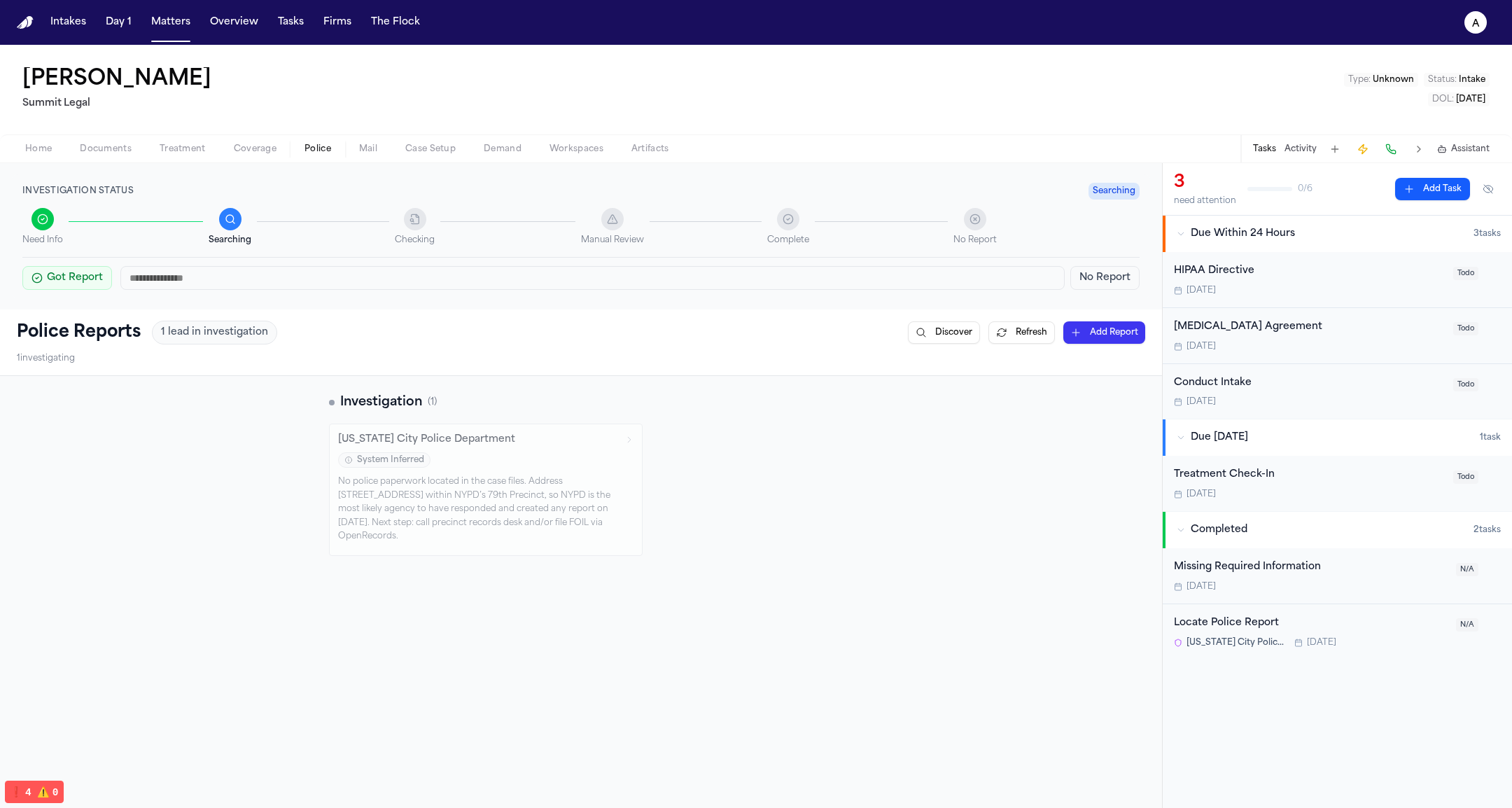
click at [412, 481] on div "No police paperwork located in the case files. Address 13 Brevoort Pl falls wit…" at bounding box center [486, 510] width 295 height 69
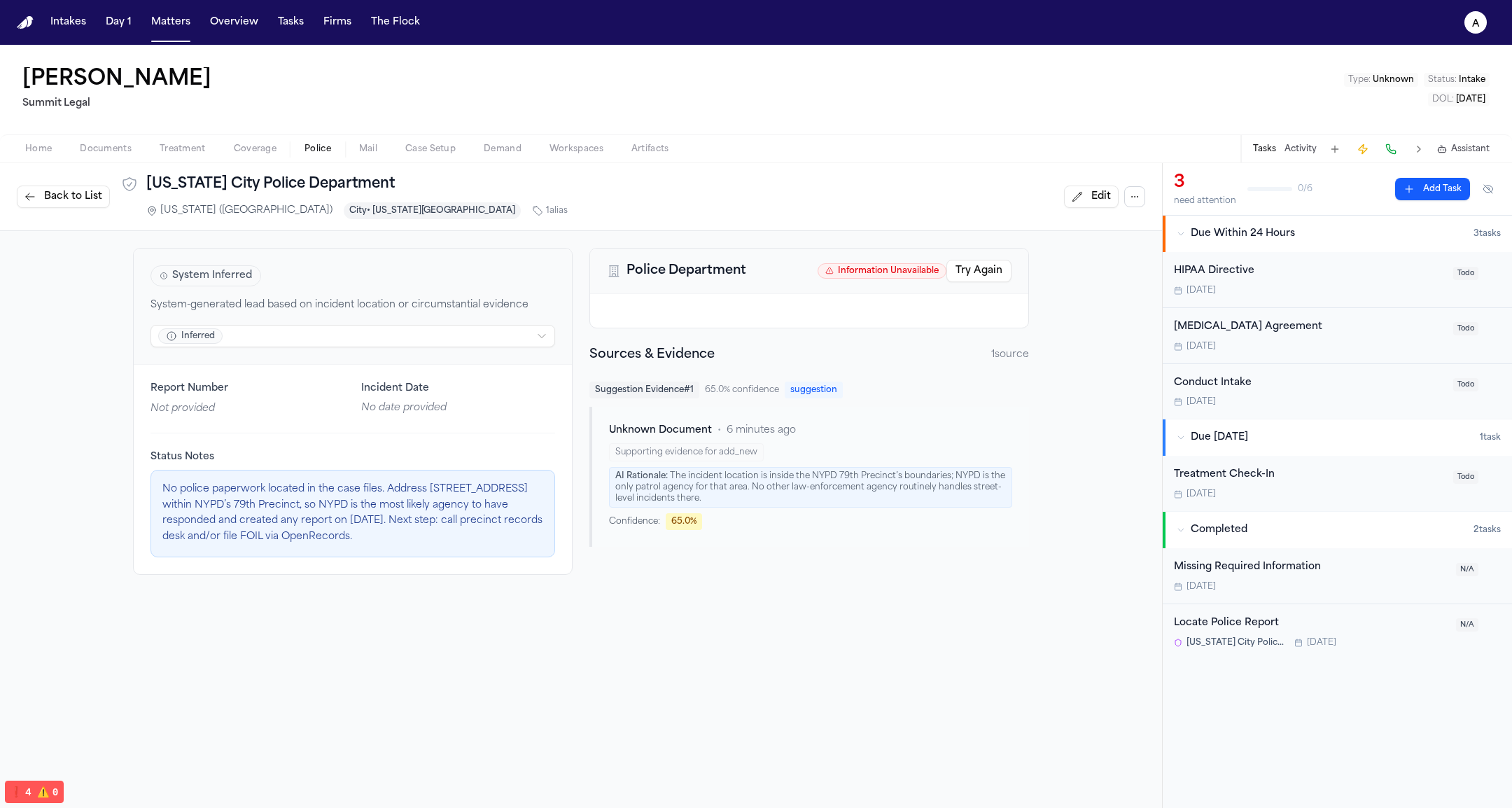
click at [70, 195] on span "Back to List" at bounding box center [72, 197] width 58 height 14
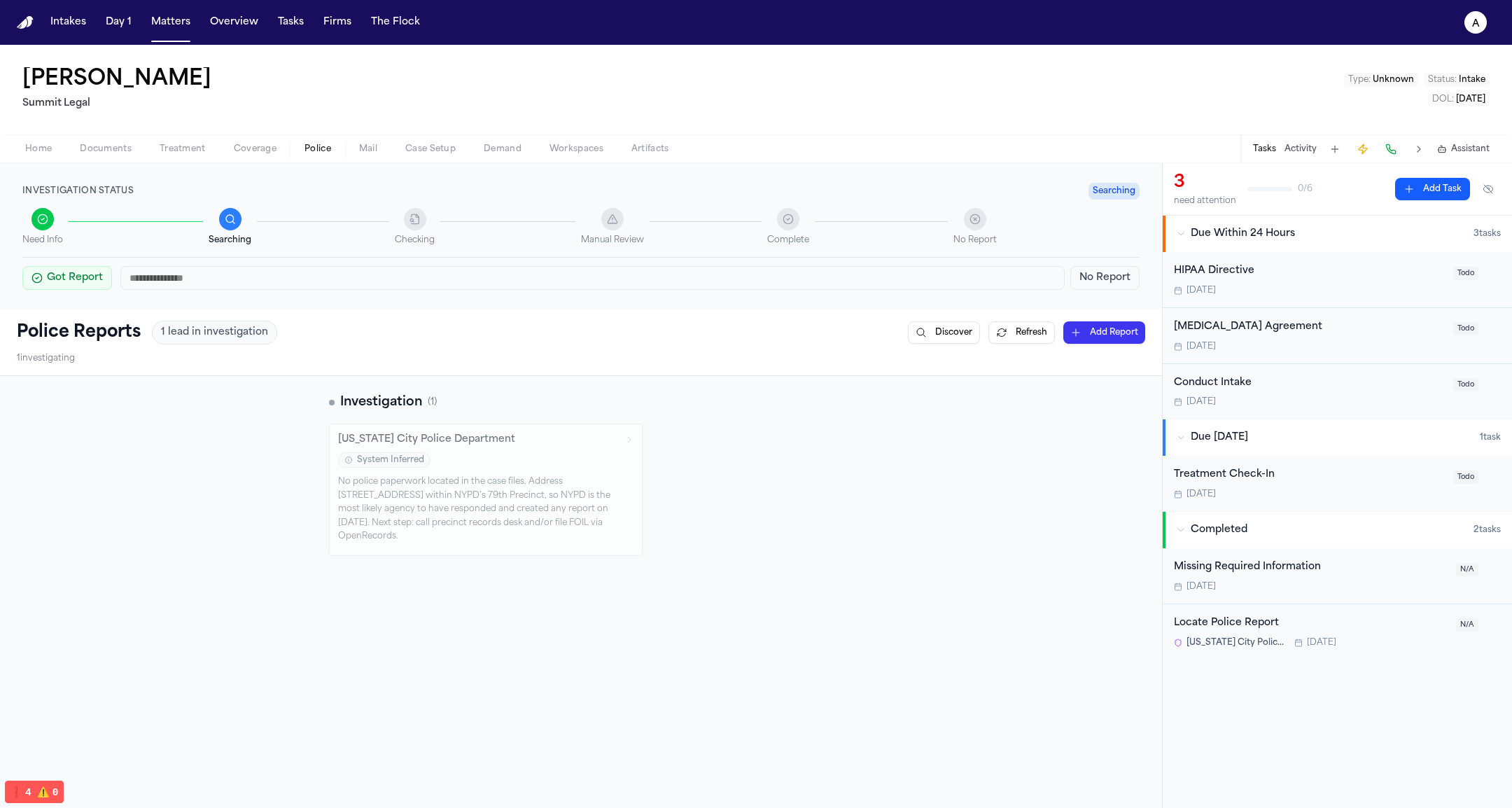
click at [534, 491] on div "No police paperwork located in the case files. Address 13 Brevoort Pl falls wit…" at bounding box center [486, 510] width 295 height 69
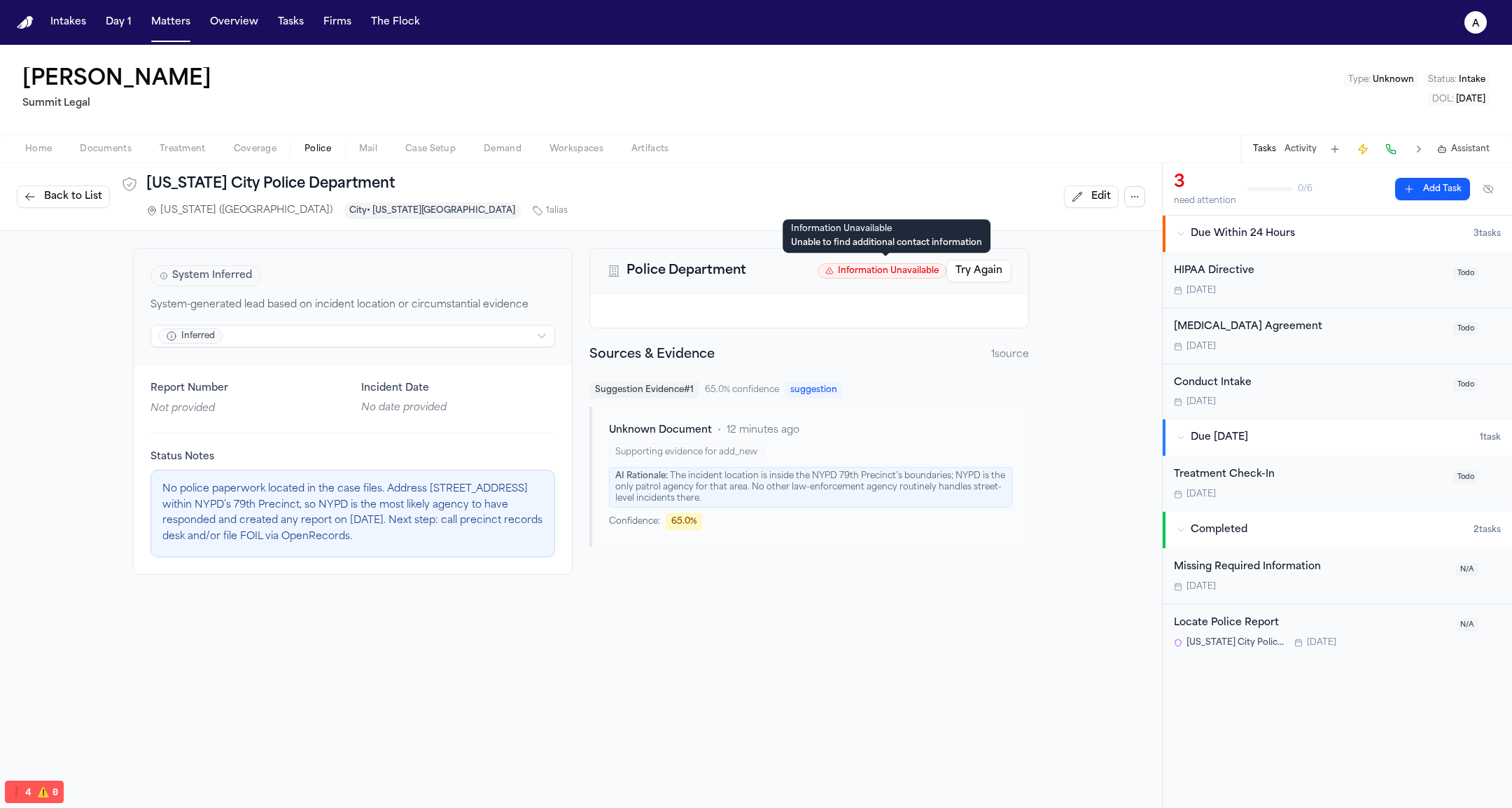
click at [913, 268] on span "Information Unavailable" at bounding box center [882, 271] width 129 height 15
